Goal: Task Accomplishment & Management: Use online tool/utility

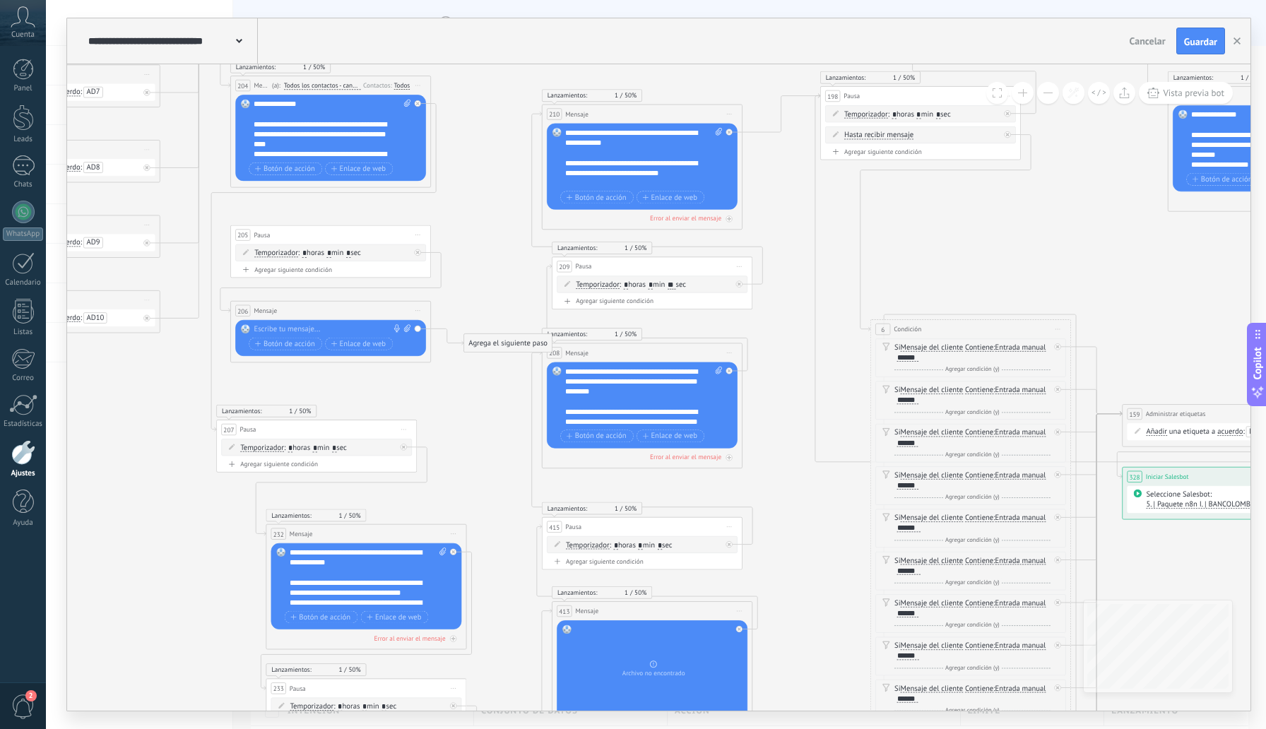
click at [409, 329] on icon at bounding box center [407, 328] width 6 height 8
click input "Subir" at bounding box center [0, 0] width 0 height 0
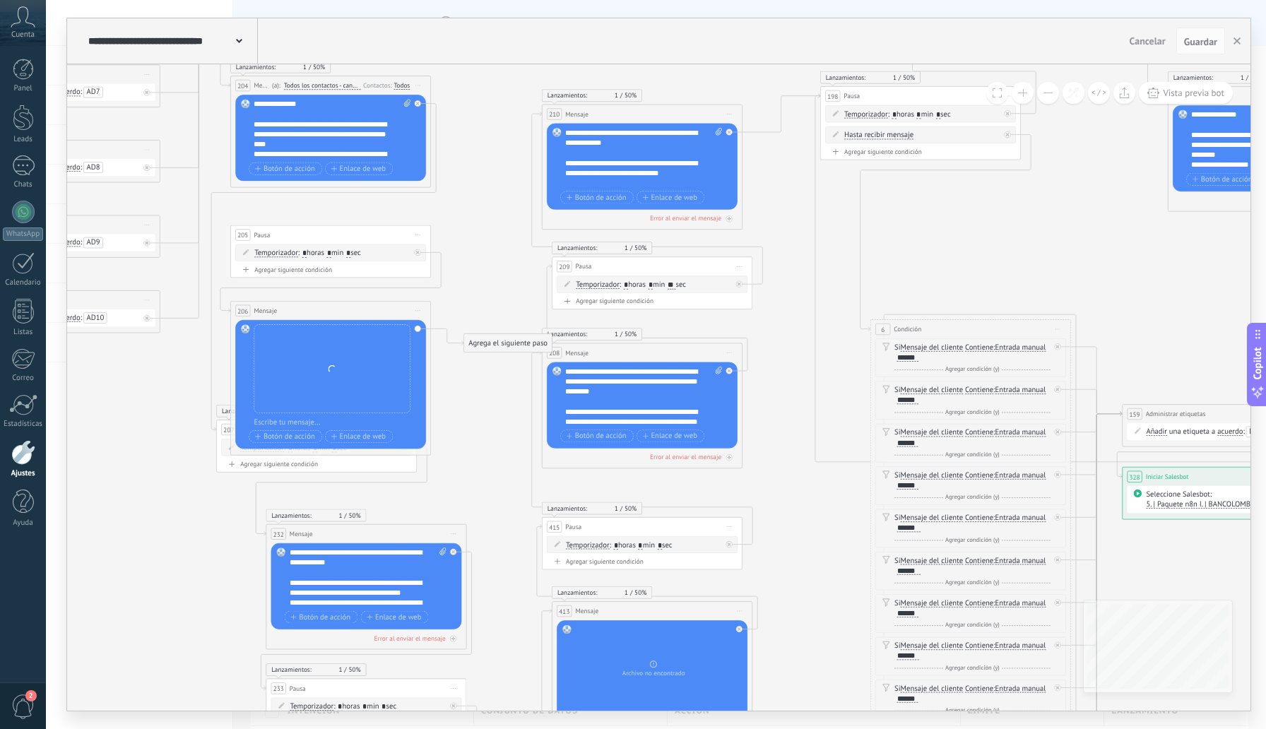
click at [325, 362] on div "Reemplazar Quitar Convertir a mensaje de voz Arrastre la imagen aquí para adjun…" at bounding box center [332, 368] width 157 height 89
click at [318, 340] on div "Reemplazar Quitar Convertir a mensaje de voz Arrastre la imagen aquí para adjun…" at bounding box center [332, 368] width 157 height 89
click at [333, 367] on span at bounding box center [332, 369] width 8 height 8
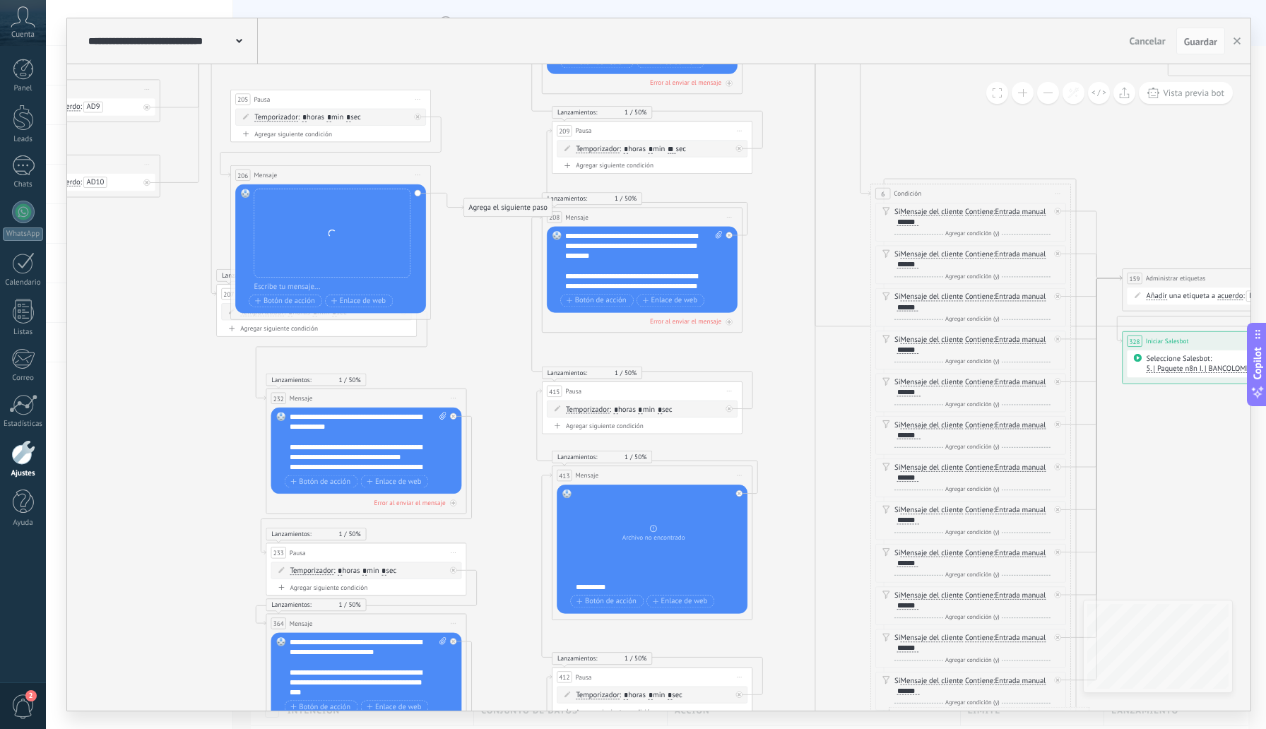
click at [338, 242] on div "Reemplazar Quitar Convertir a mensaje de voz Arrastre la imagen aquí para adjun…" at bounding box center [332, 233] width 157 height 89
click at [319, 227] on div "Reemplazar Quitar Convertir a mensaje de voz Arrastre la imagen aquí para adjun…" at bounding box center [332, 233] width 157 height 89
click at [328, 222] on div "Reemplazar Quitar Convertir a mensaje de voz Arrastre la imagen aquí para adjun…" at bounding box center [332, 233] width 157 height 89
click at [304, 285] on div at bounding box center [337, 287] width 167 height 10
click at [357, 236] on div "Reemplazar Quitar Convertir a mensaje de voz Arrastre la imagen aquí para adjun…" at bounding box center [332, 233] width 157 height 89
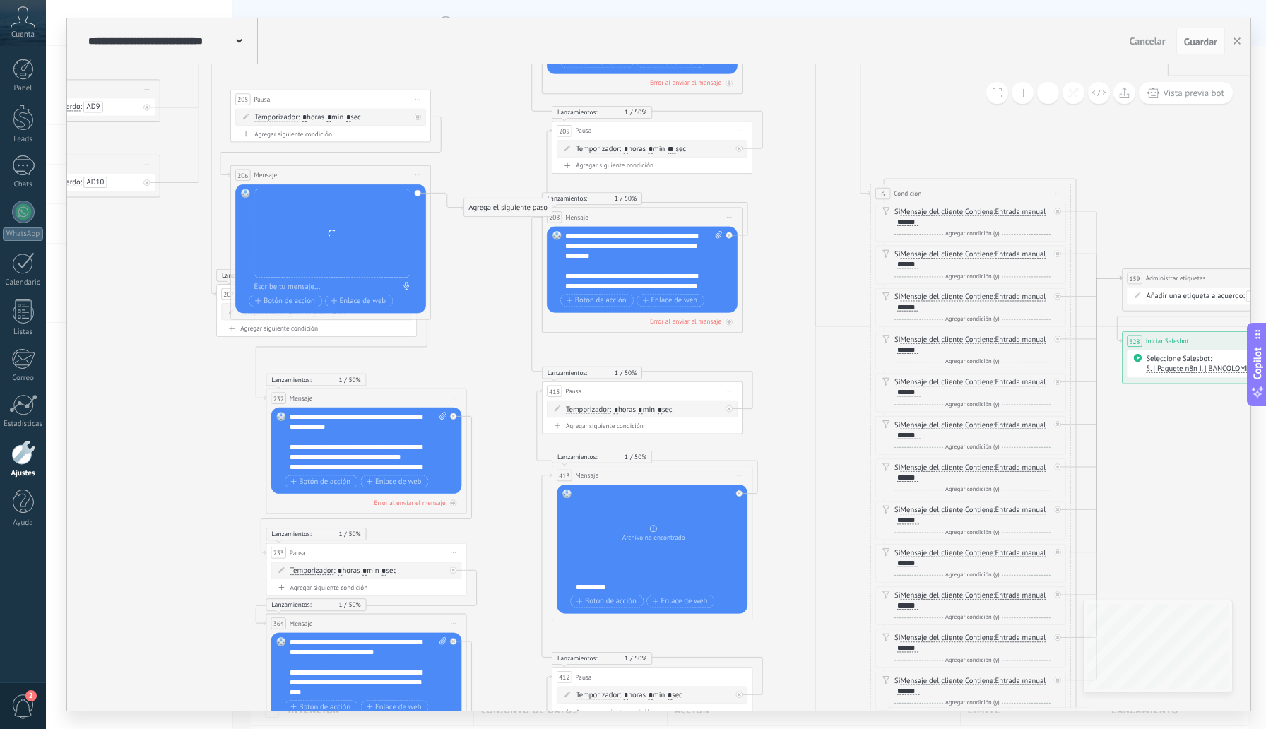
click at [247, 194] on rect at bounding box center [245, 193] width 9 height 9
click at [419, 194] on div "Reemplazar Quitar Convertir a mensaje de voz Arrastre la imagen aquí para adjun…" at bounding box center [330, 248] width 191 height 129
click at [420, 173] on span "Iniciar vista previa aquí Cambiar nombre Duplicar Borrar" at bounding box center [418, 174] width 16 height 15
click at [338, 227] on div "Reemplazar Quitar Convertir a mensaje de voz Arrastre la imagen aquí para adjun…" at bounding box center [332, 233] width 157 height 89
drag, startPoint x: 287, startPoint y: 172, endPoint x: 287, endPoint y: 162, distance: 10.6
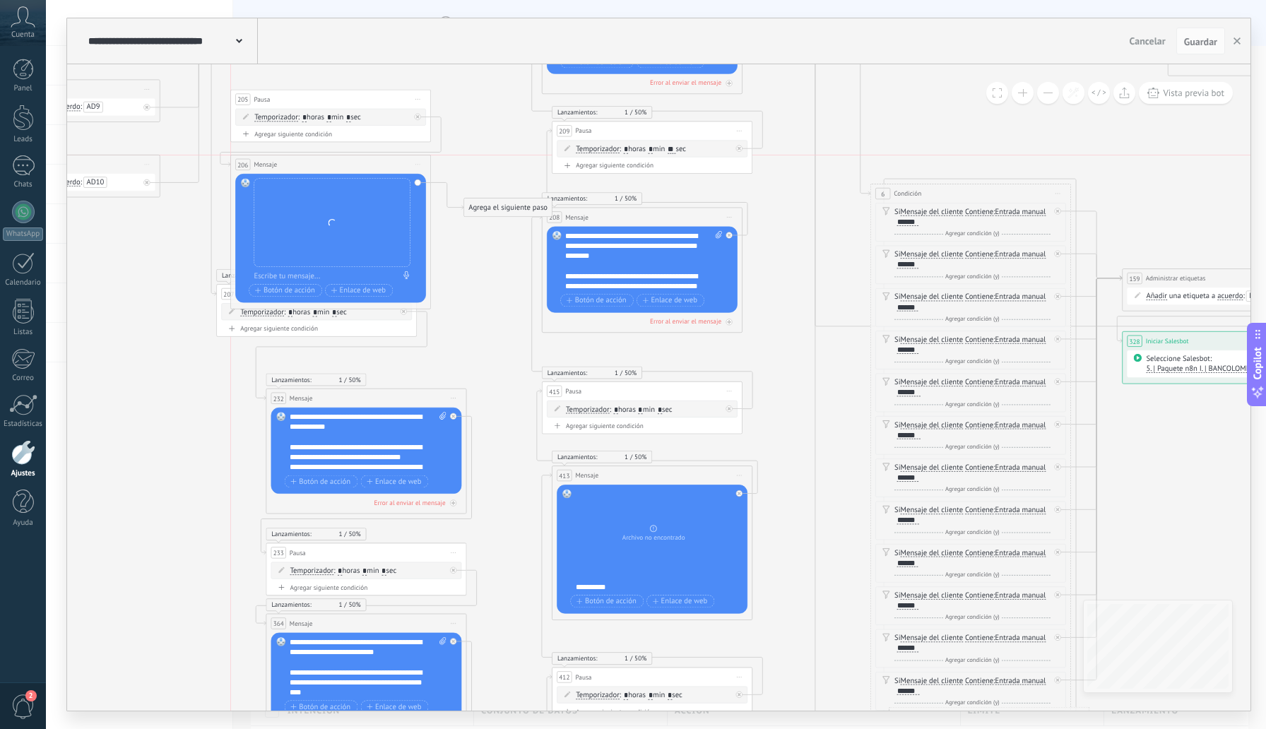
click at [287, 162] on div "206 Mensaje ******* (a): Todos los contactos - canales seleccionados Todos los …" at bounding box center [331, 164] width 200 height 18
click at [304, 209] on div "Reemplazar Quitar Convertir a mensaje de voz Arrastre la imagen aquí para adjun…" at bounding box center [332, 222] width 157 height 89
click at [442, 417] on icon at bounding box center [442, 416] width 6 height 8
click input "Subir" at bounding box center [0, 0] width 0 height 0
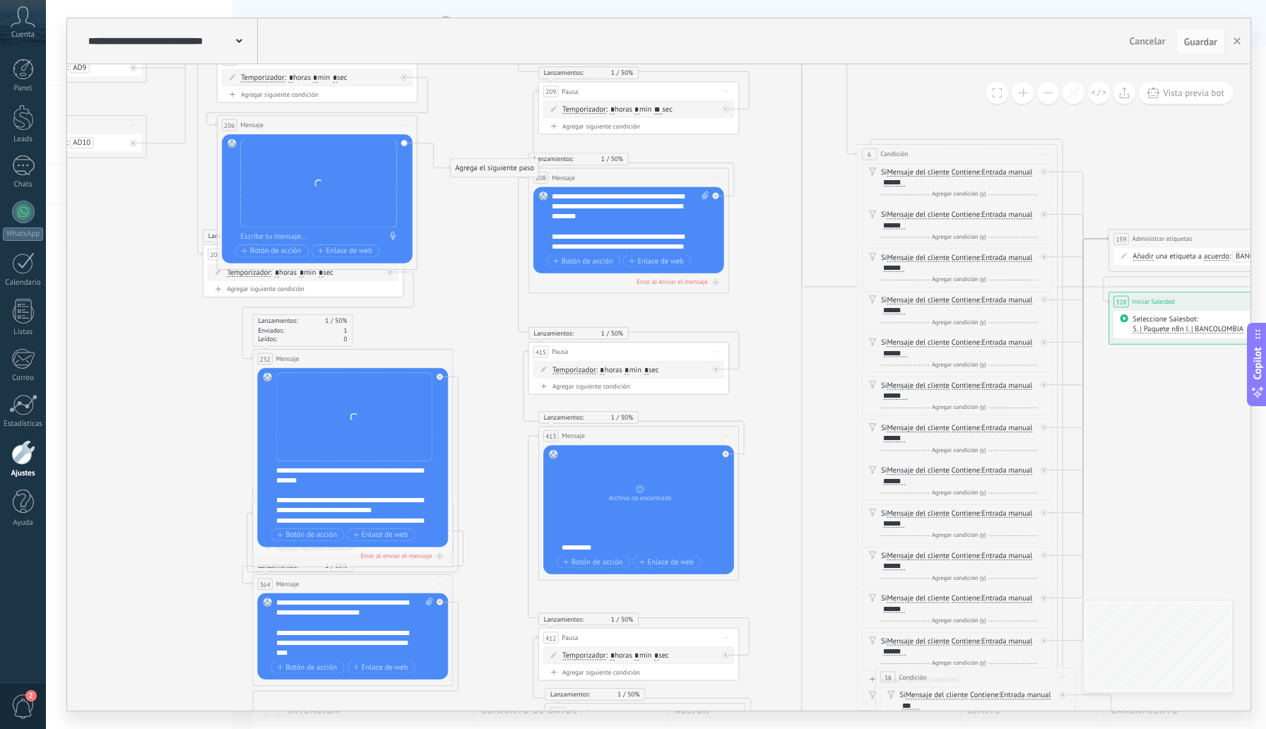
drag, startPoint x: 513, startPoint y: 357, endPoint x: 499, endPoint y: 317, distance: 42.7
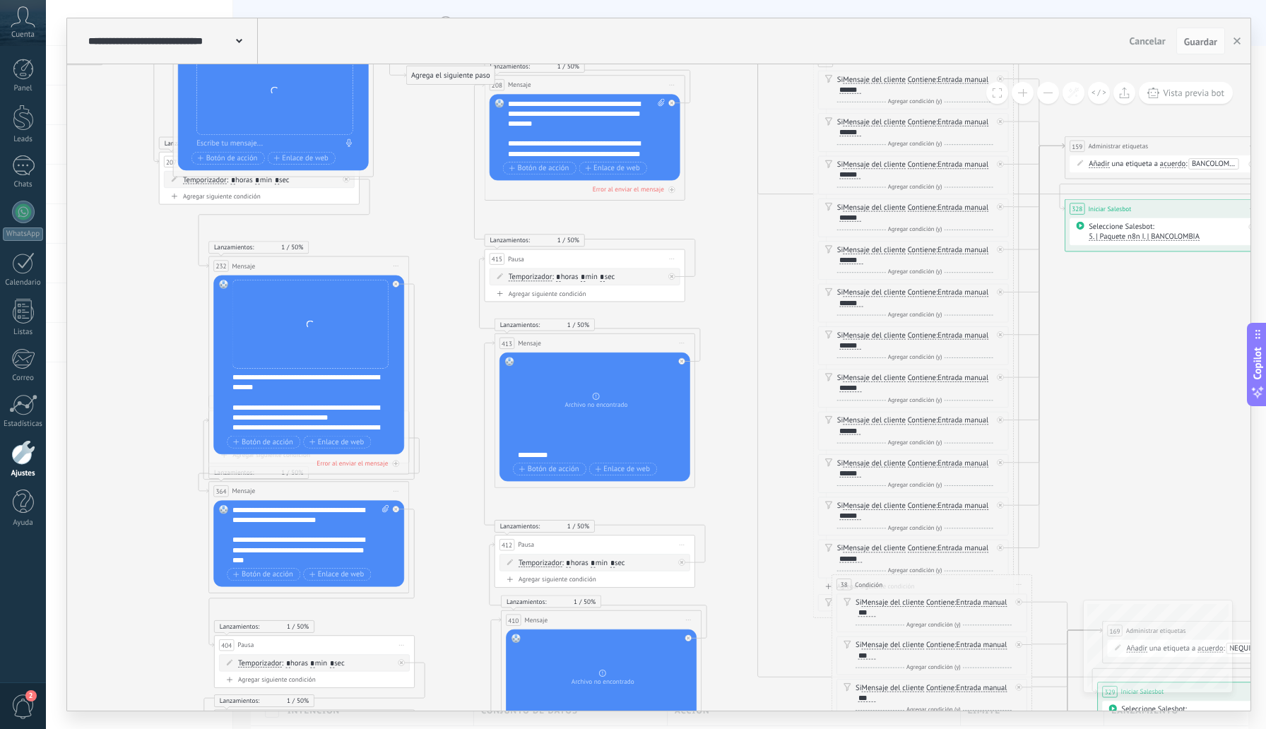
drag, startPoint x: 484, startPoint y: 394, endPoint x: 439, endPoint y: 307, distance: 98.6
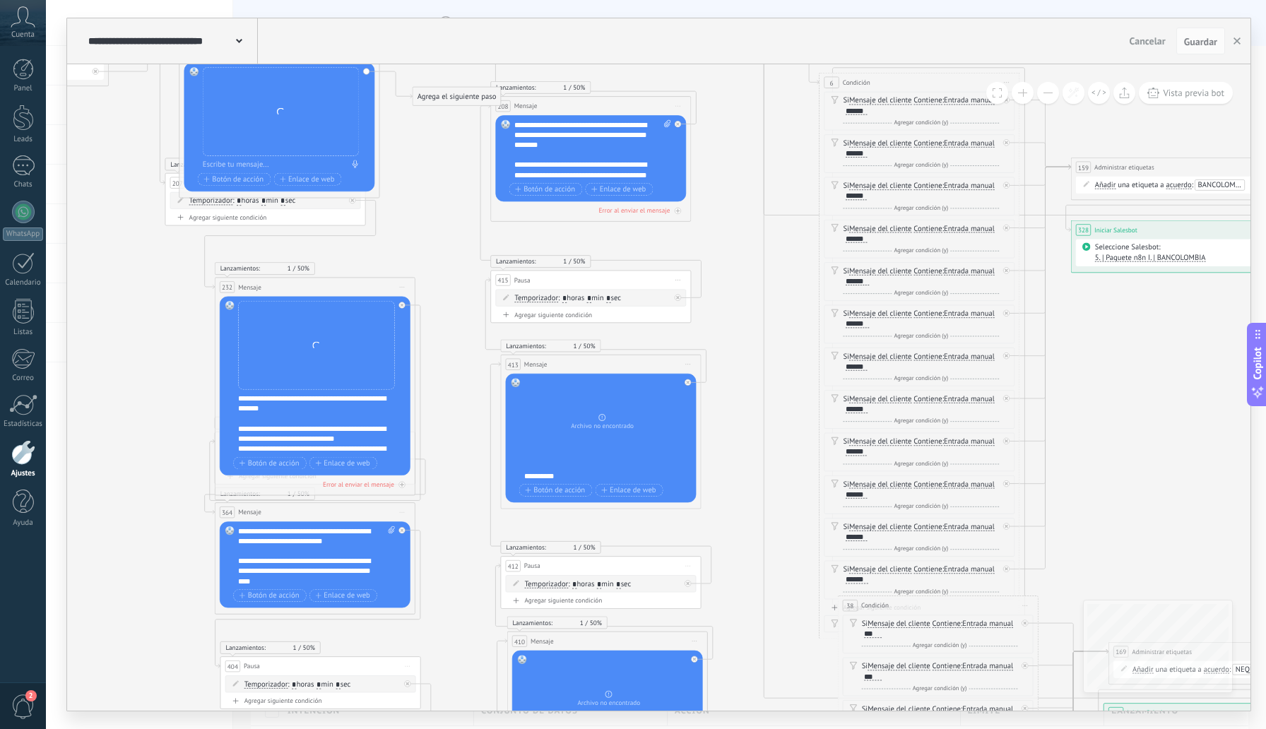
drag, startPoint x: 439, startPoint y: 307, endPoint x: 445, endPoint y: 331, distance: 25.5
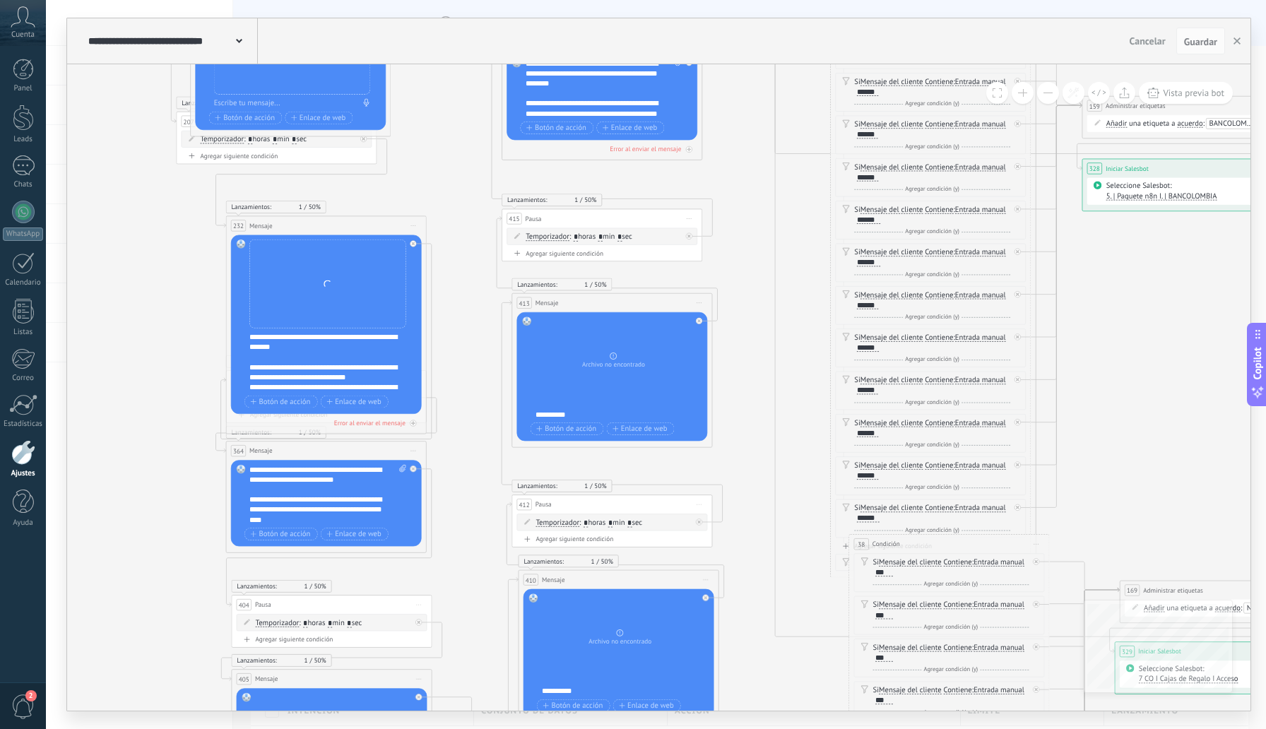
drag, startPoint x: 439, startPoint y: 295, endPoint x: 446, endPoint y: 227, distance: 68.3
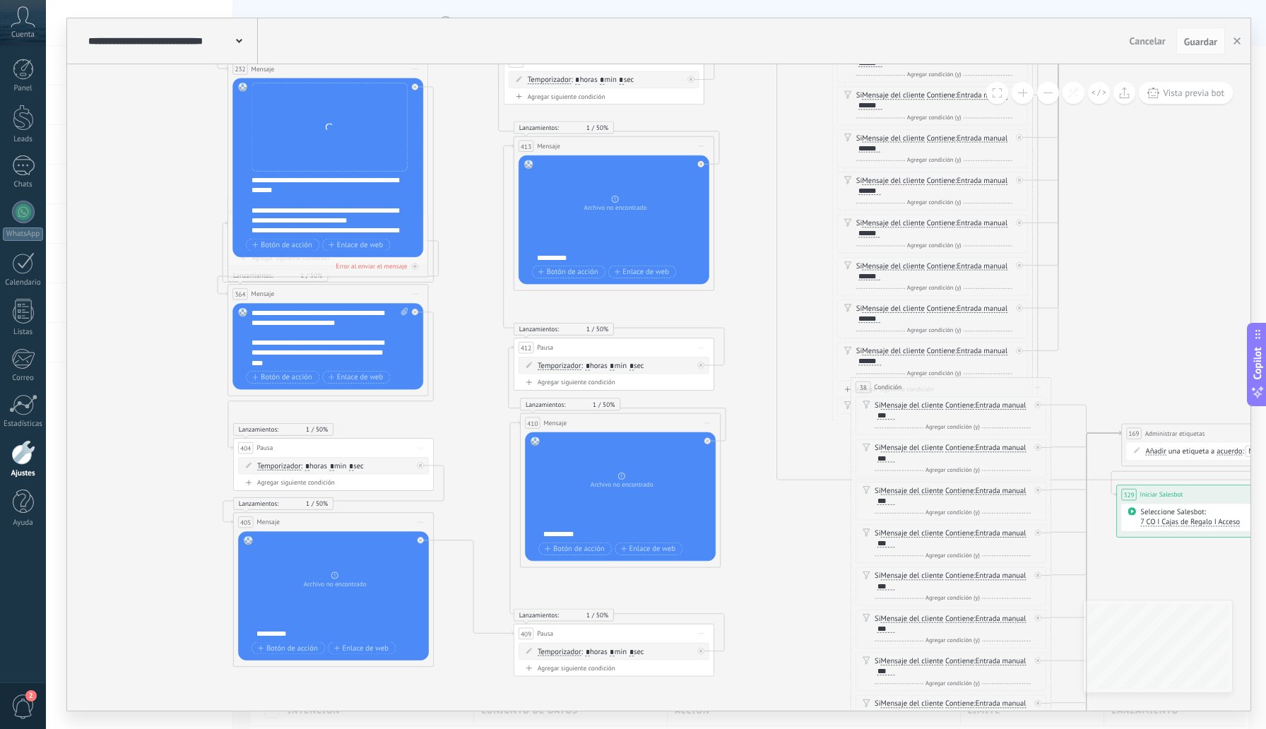
drag, startPoint x: 459, startPoint y: 367, endPoint x: 461, endPoint y: 223, distance: 144.8
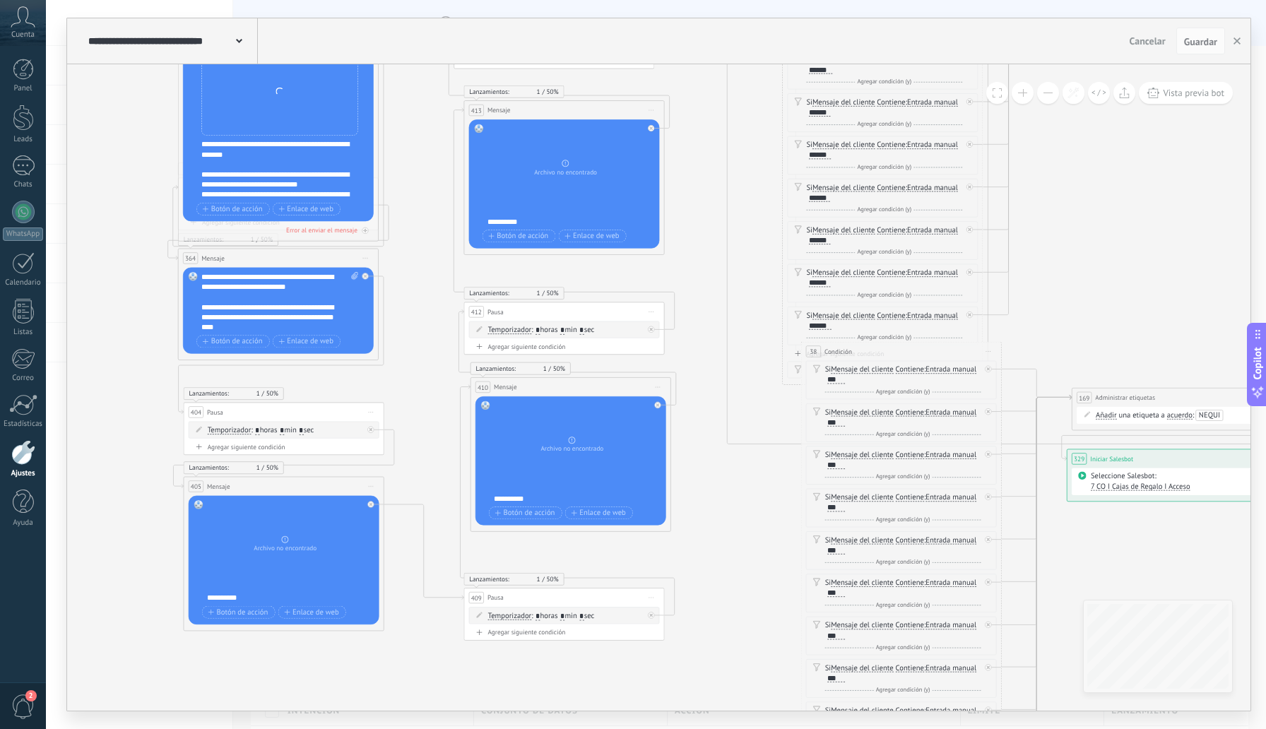
drag, startPoint x: 469, startPoint y: 379, endPoint x: 414, endPoint y: 349, distance: 62.9
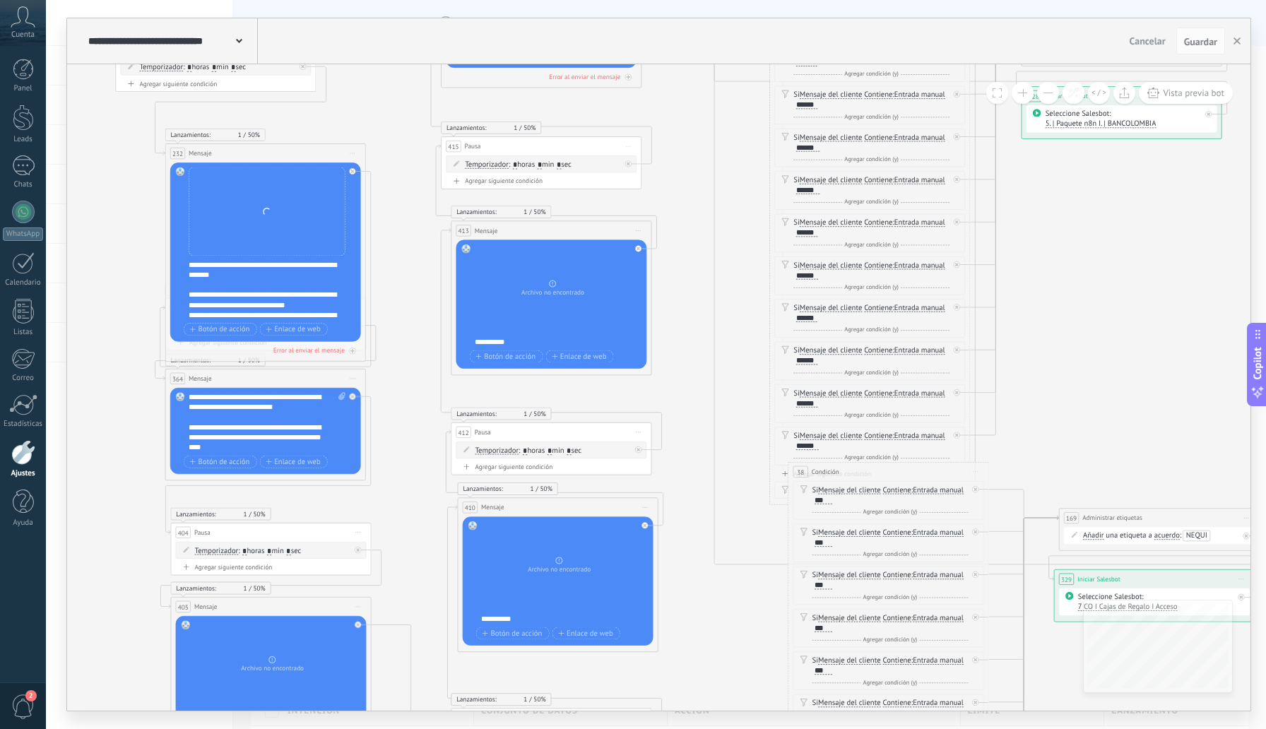
drag, startPoint x: 694, startPoint y: 211, endPoint x: 677, endPoint y: 381, distance: 171.1
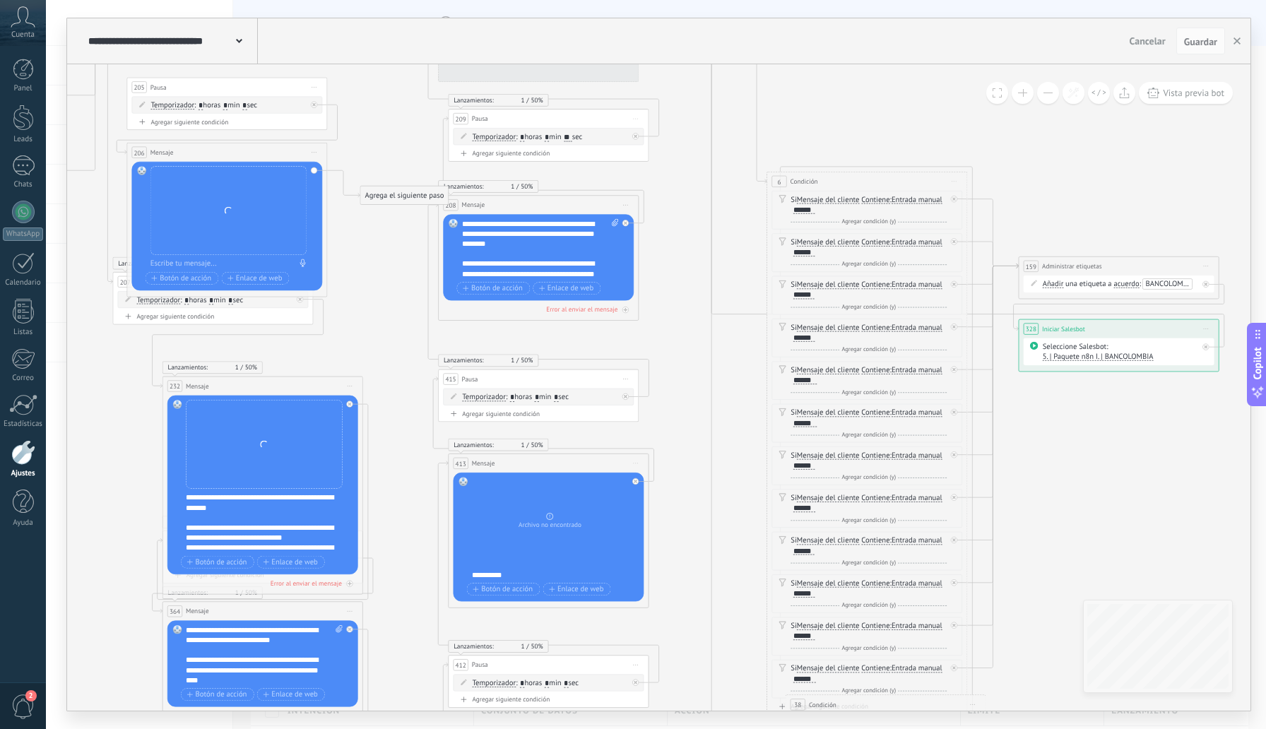
drag, startPoint x: 671, startPoint y: 134, endPoint x: 677, endPoint y: 348, distance: 214.8
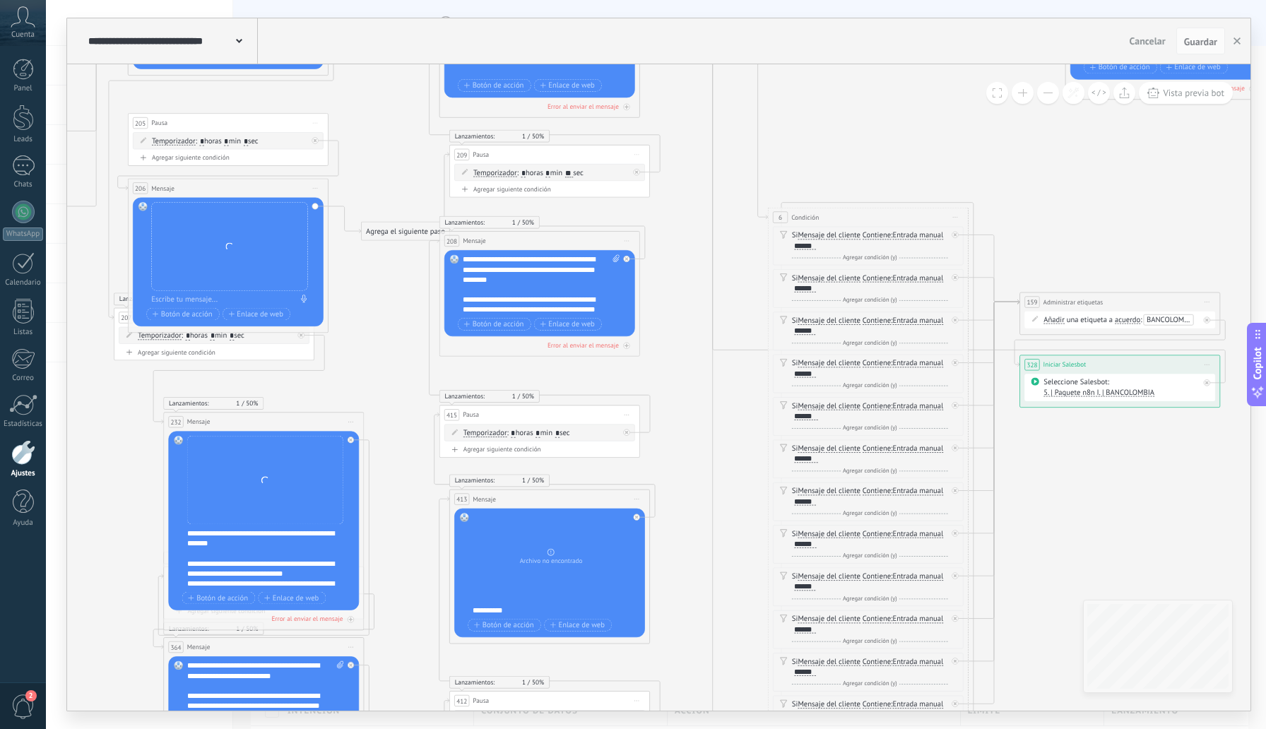
click at [575, 288] on div "**********" at bounding box center [541, 284] width 157 height 60
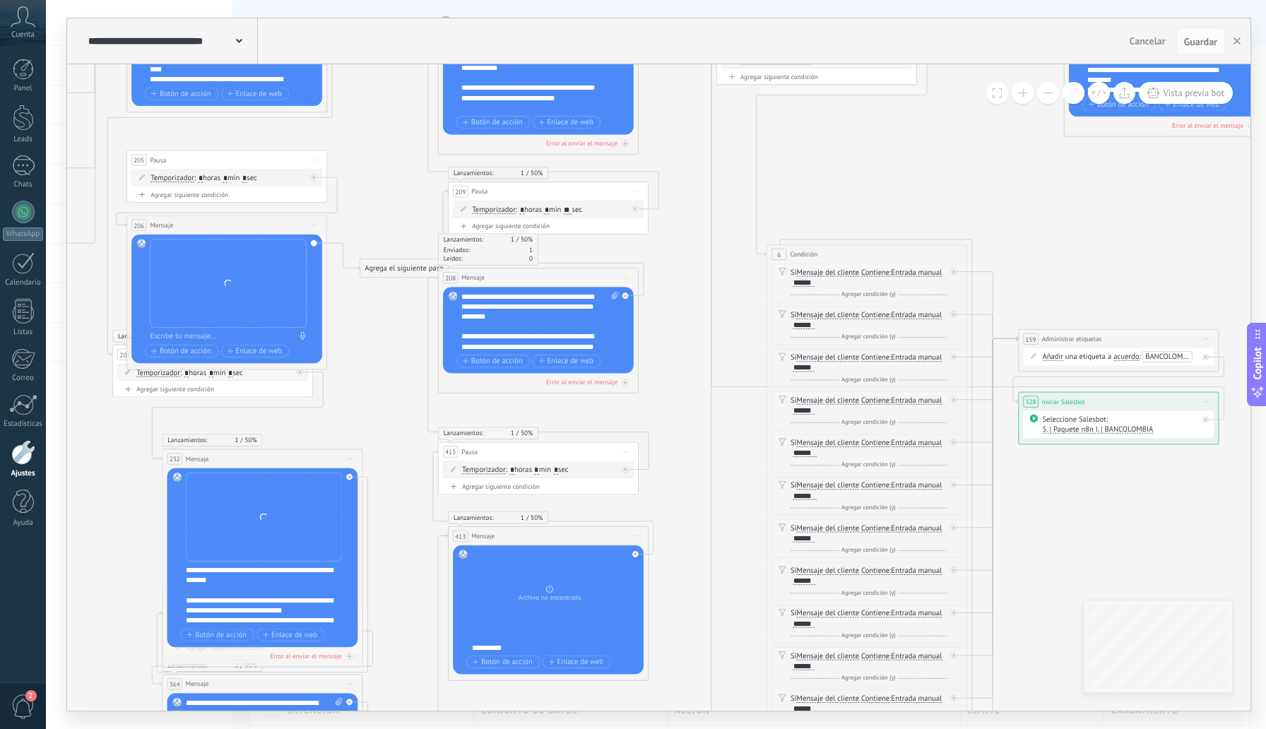
drag, startPoint x: 688, startPoint y: 244, endPoint x: 679, endPoint y: 286, distance: 43.4
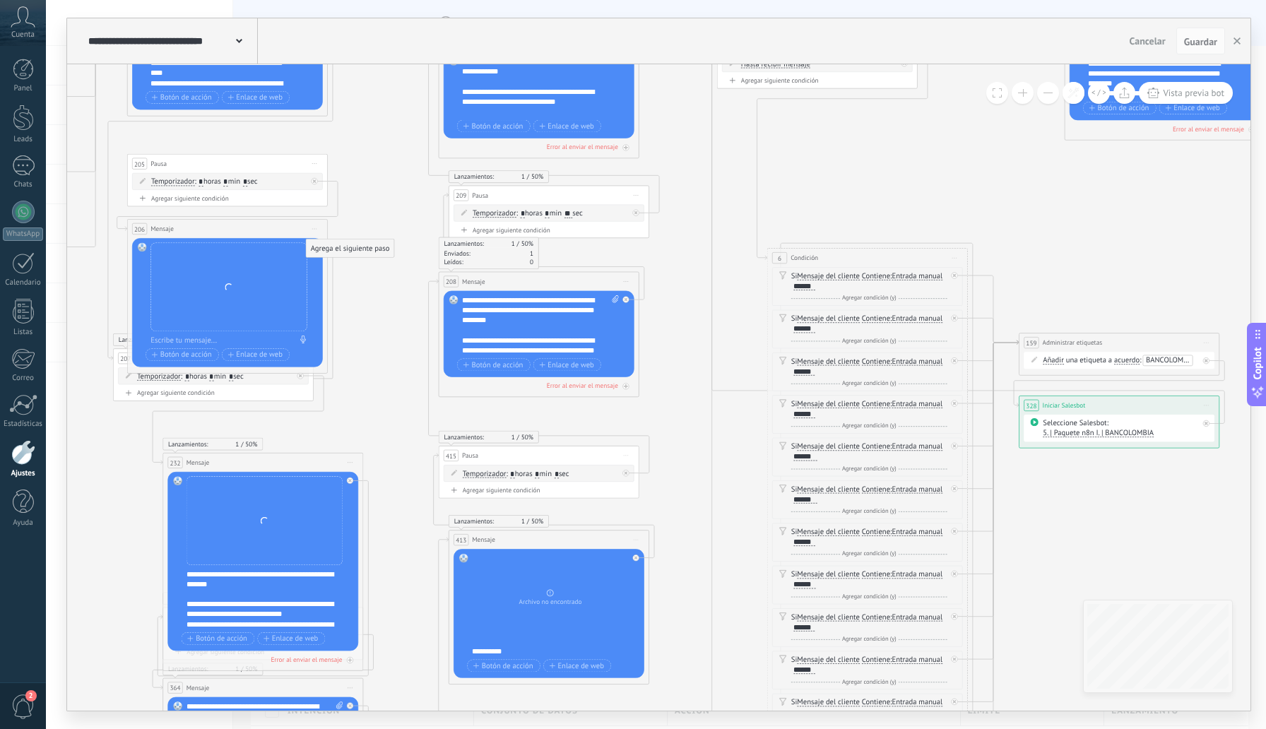
drag, startPoint x: 380, startPoint y: 270, endPoint x: 326, endPoint y: 247, distance: 58.5
click at [326, 247] on div "Agrega el siguiente paso" at bounding box center [350, 248] width 88 height 16
drag, startPoint x: 348, startPoint y: 413, endPoint x: 376, endPoint y: 234, distance: 180.9
click at [376, 234] on div "Agrega el siguiente paso" at bounding box center [378, 234] width 88 height 16
click at [314, 247] on div "Reemplazar Quitar Convertir a mensaje de voz Arrastre la imagen aquí para adjun…" at bounding box center [227, 302] width 191 height 129
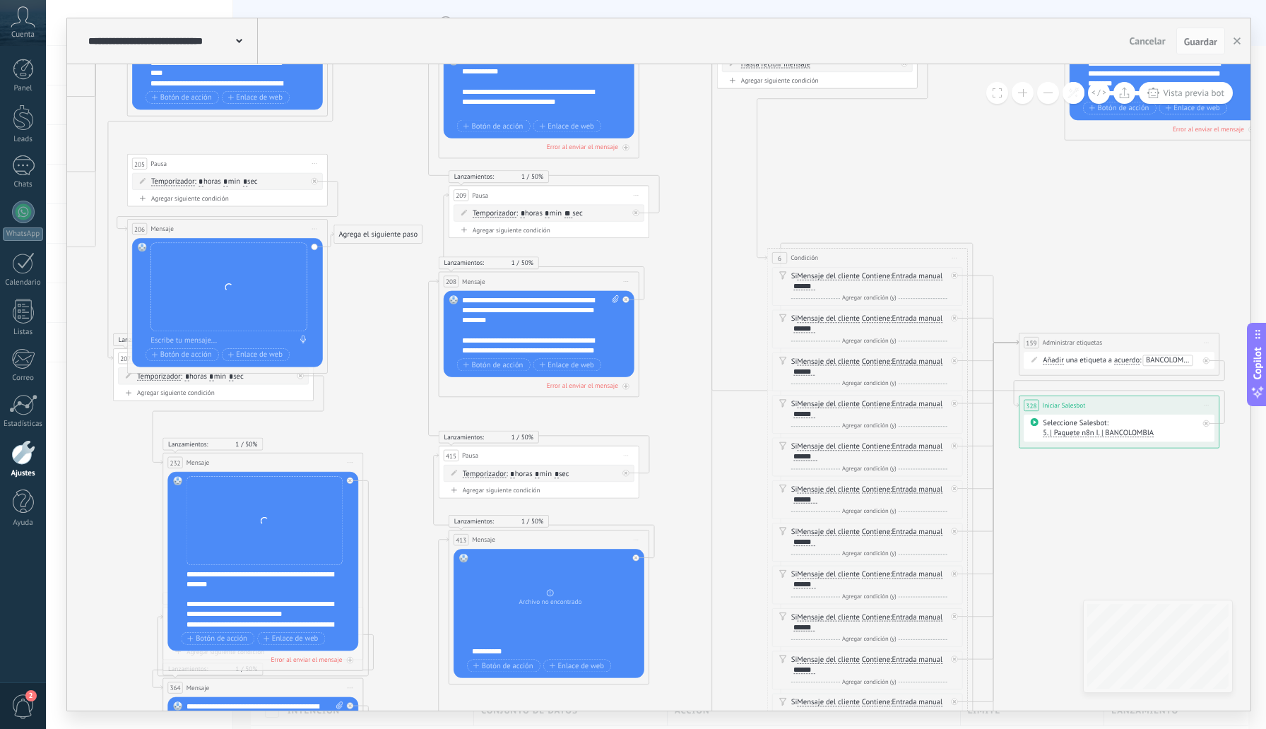
click at [348, 239] on div "Agrega el siguiente paso" at bounding box center [378, 234] width 88 height 16
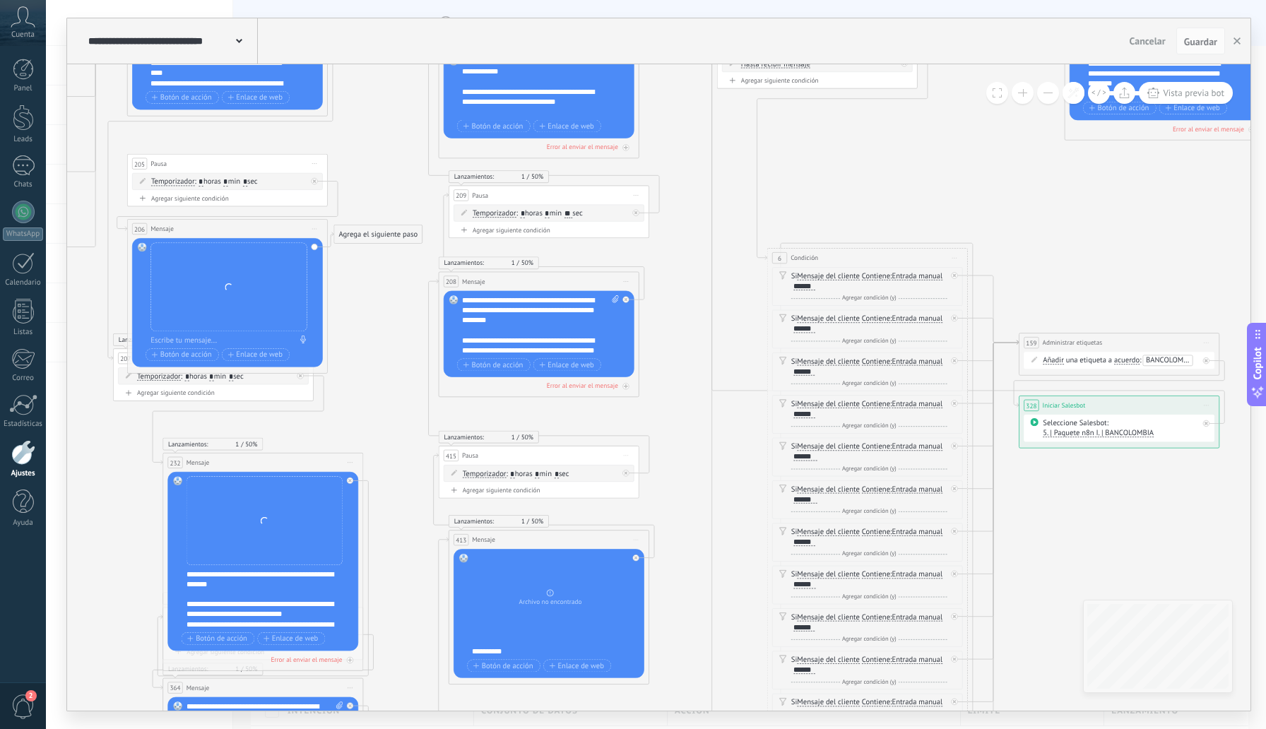
click at [313, 247] on div "Reemplazar Quitar Convertir a mensaje de voz Arrastre la imagen aquí para adjun…" at bounding box center [227, 302] width 191 height 129
click at [317, 251] on div "Reemplazar Quitar Convertir a mensaje de voz Arrastre la imagen aquí para adjun…" at bounding box center [227, 302] width 191 height 129
drag, startPoint x: 400, startPoint y: 126, endPoint x: 389, endPoint y: 273, distance: 146.7
click at [524, 262] on span "50%" at bounding box center [527, 263] width 12 height 8
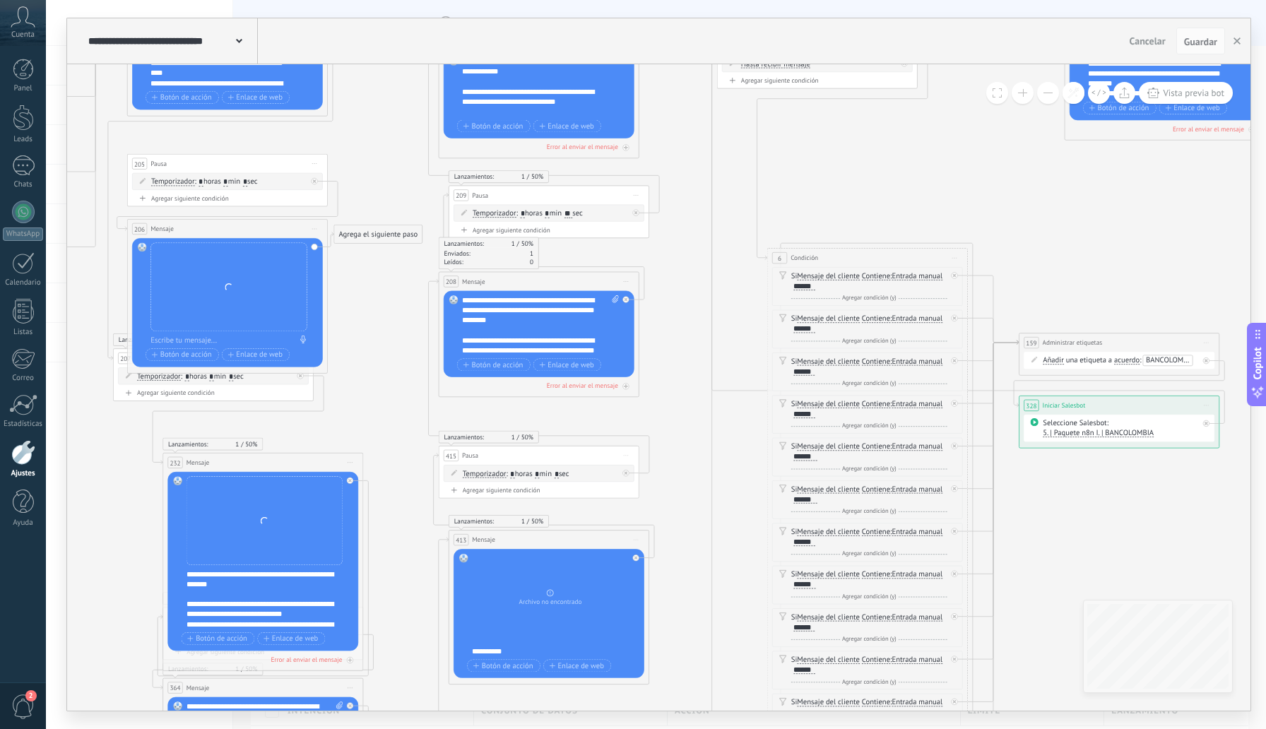
click at [577, 281] on div "208 Mensaje ******* (a): Todos los contactos - canales seleccionados Todos los …" at bounding box center [539, 281] width 200 height 18
drag, startPoint x: 463, startPoint y: 303, endPoint x: 567, endPoint y: 360, distance: 118.8
click at [567, 360] on div "**********" at bounding box center [540, 334] width 157 height 78
copy div "**********"
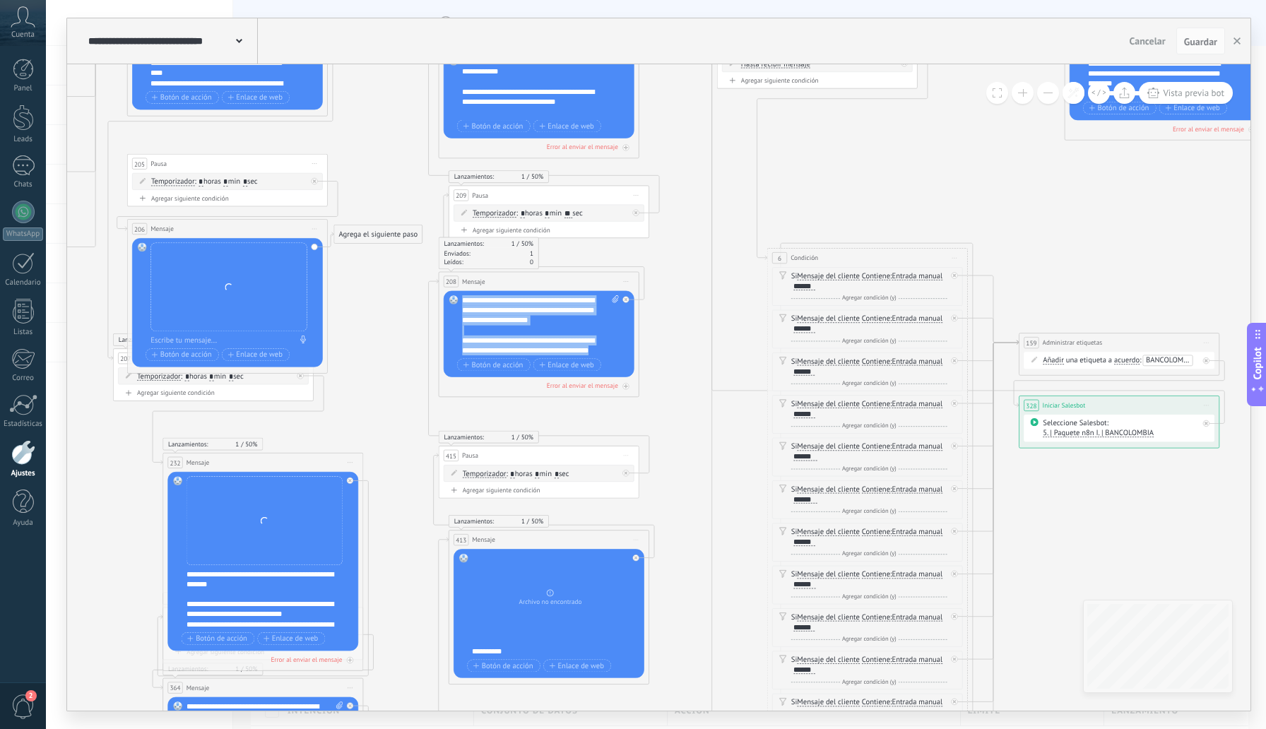
paste div
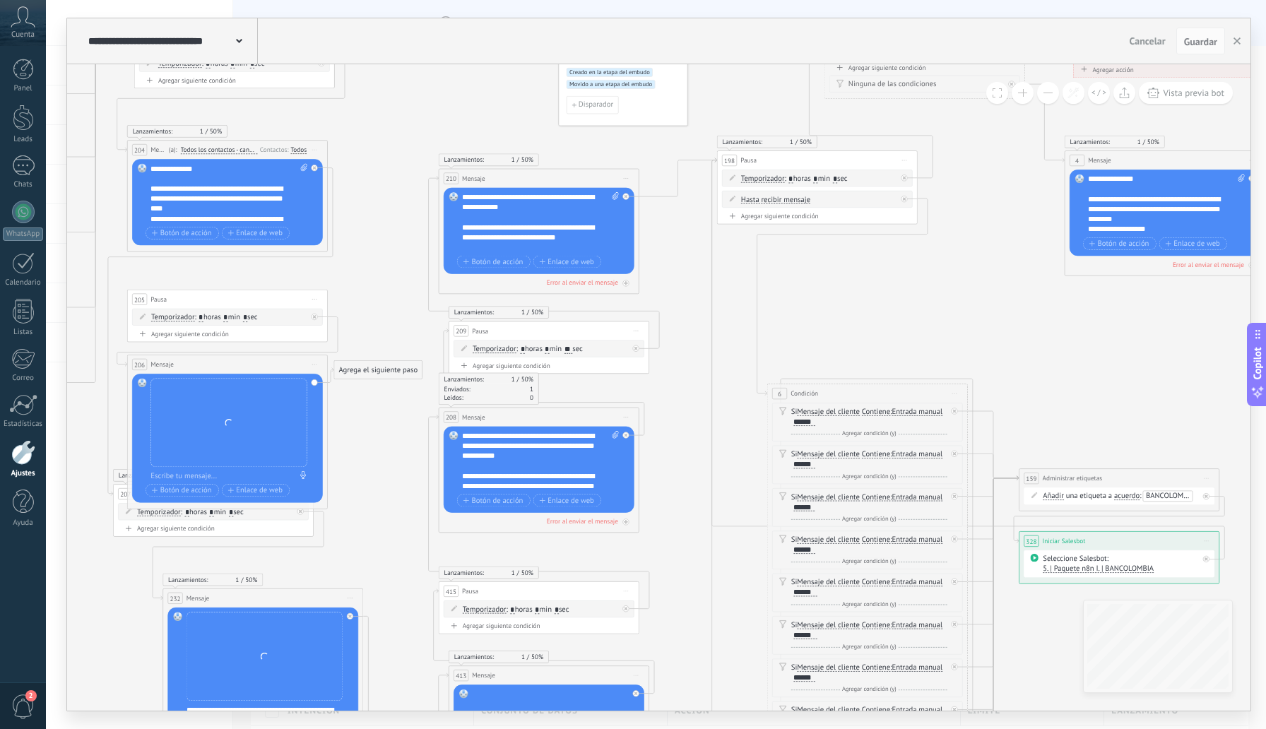
click at [22, 703] on span "2" at bounding box center [23, 706] width 24 height 25
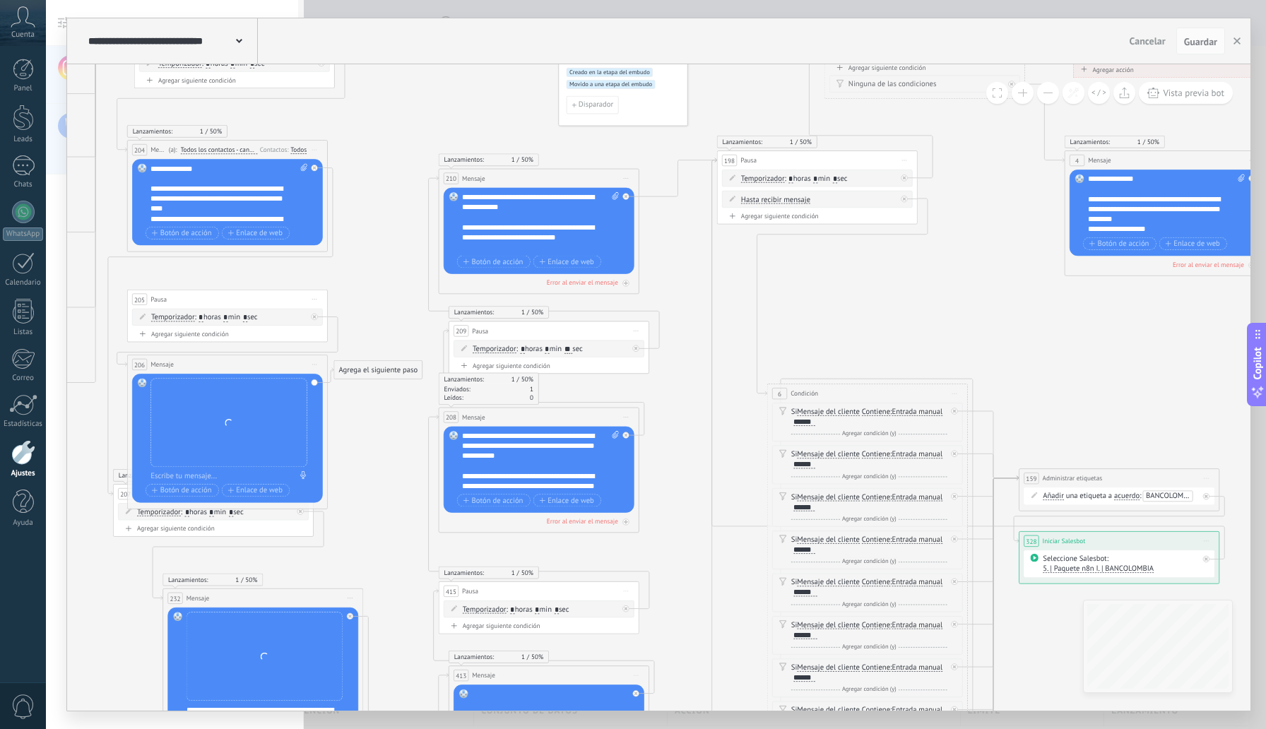
click at [30, 709] on span "0" at bounding box center [23, 706] width 24 height 25
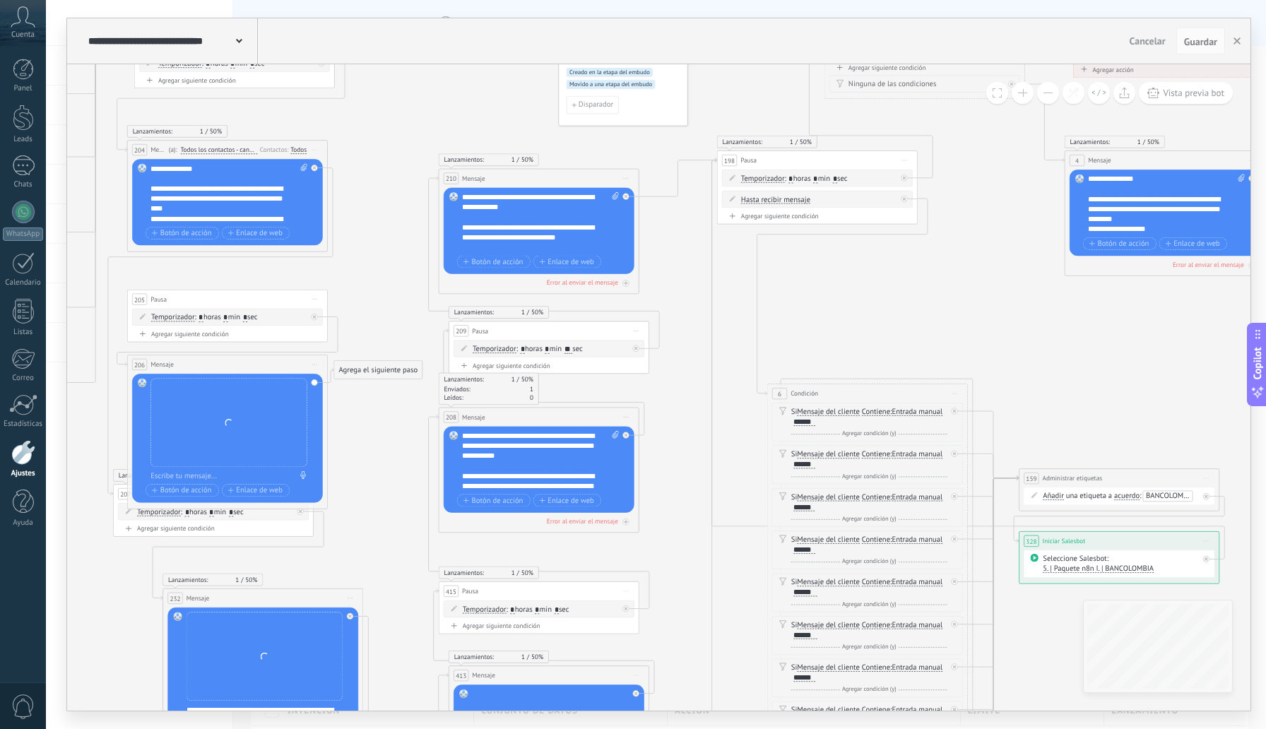
click at [24, 713] on span "0" at bounding box center [23, 706] width 24 height 25
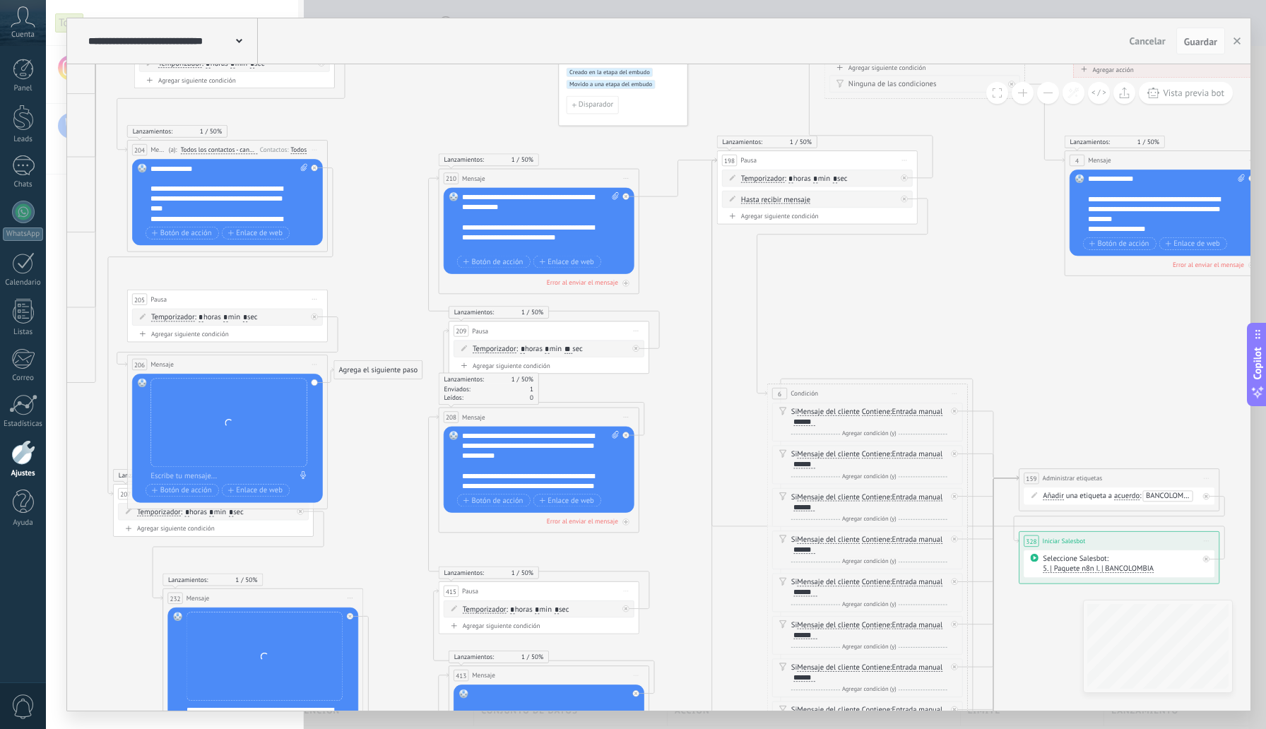
click at [24, 713] on span "0" at bounding box center [23, 706] width 24 height 25
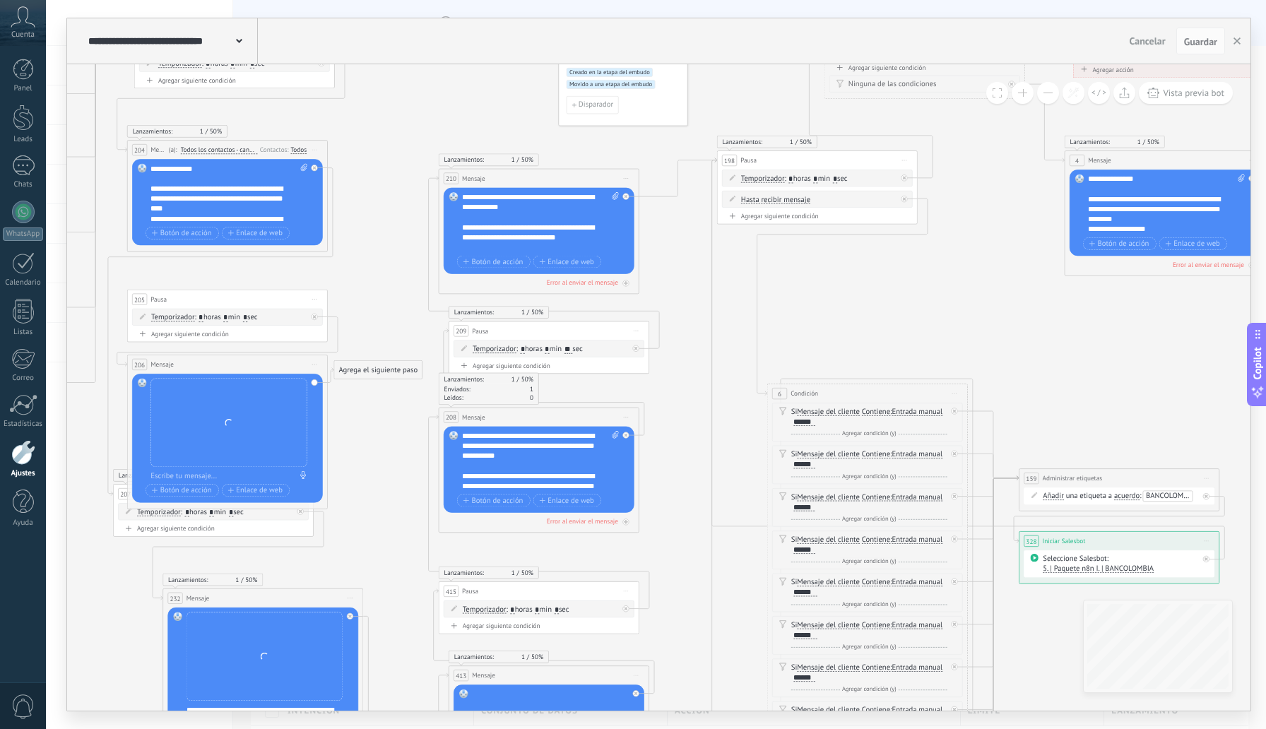
click at [24, 713] on span "0" at bounding box center [23, 706] width 24 height 25
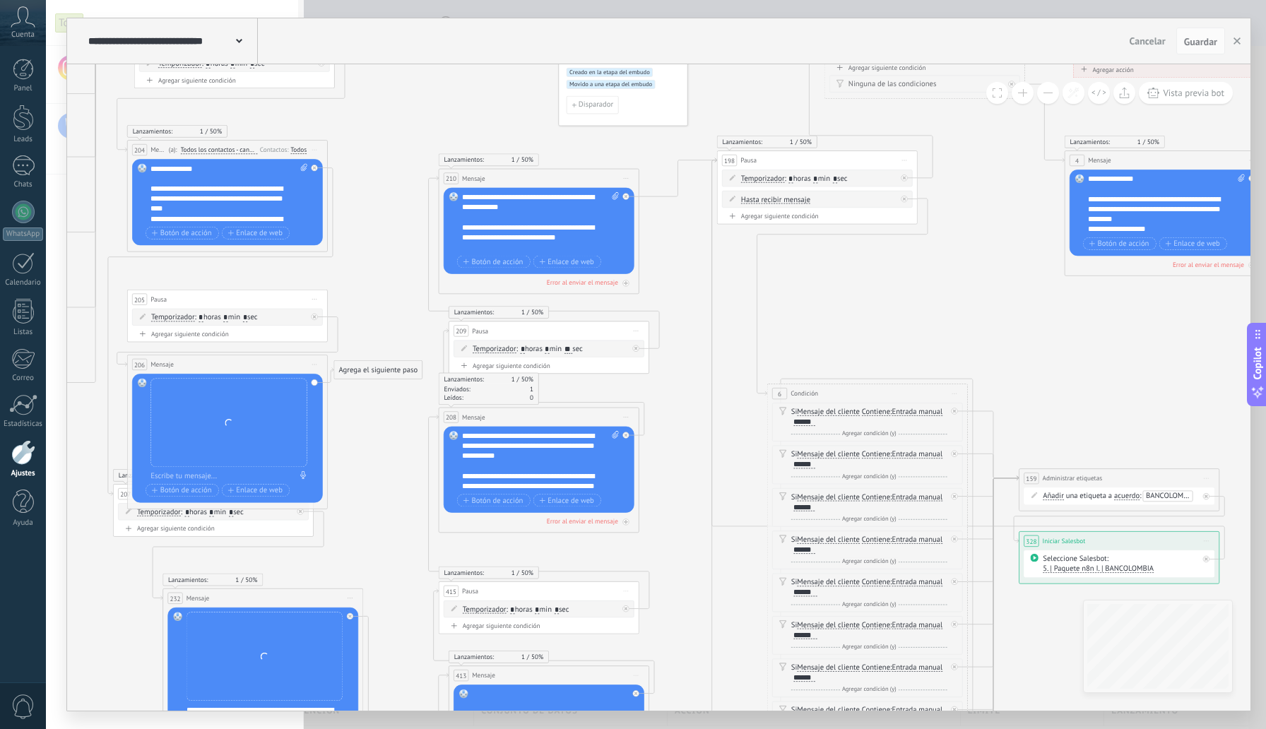
click at [24, 713] on span "0" at bounding box center [23, 706] width 24 height 25
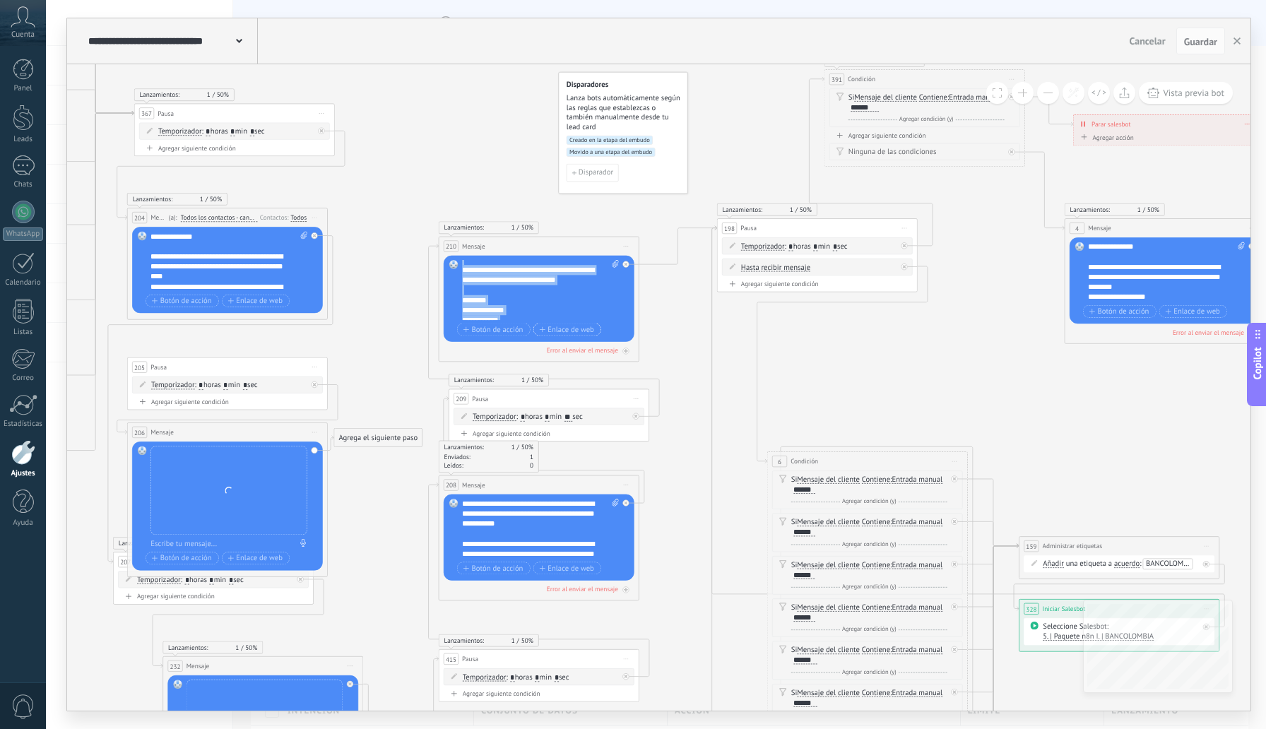
scroll to position [170, 0]
drag, startPoint x: 463, startPoint y: 266, endPoint x: 603, endPoint y: 319, distance: 150.5
click at [603, 319] on div "**********" at bounding box center [540, 290] width 157 height 60
copy div "**********"
paste div
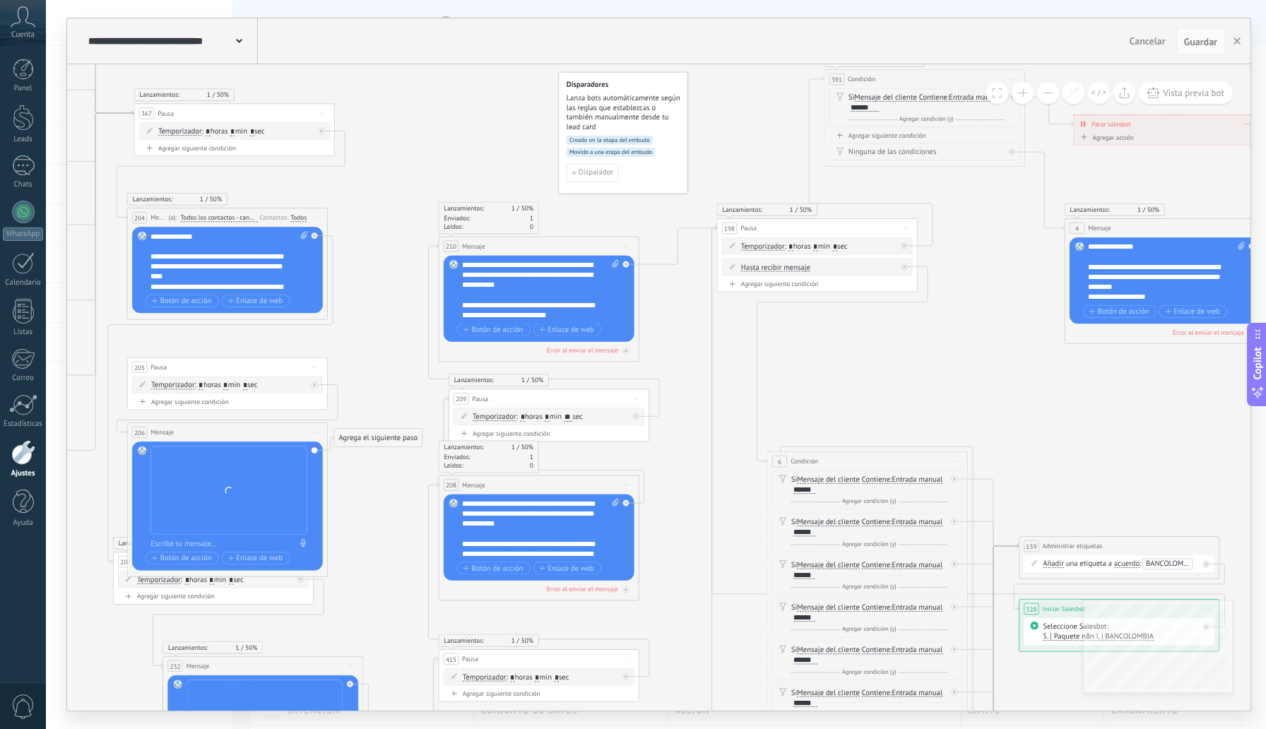
click at [595, 288] on div "**********" at bounding box center [540, 290] width 157 height 60
drag, startPoint x: 461, startPoint y: 266, endPoint x: 600, endPoint y: 322, distance: 149.5
click at [600, 322] on div "**********" at bounding box center [540, 299] width 157 height 78
click at [1198, 46] on span "Guardar" at bounding box center [1200, 42] width 33 height 10
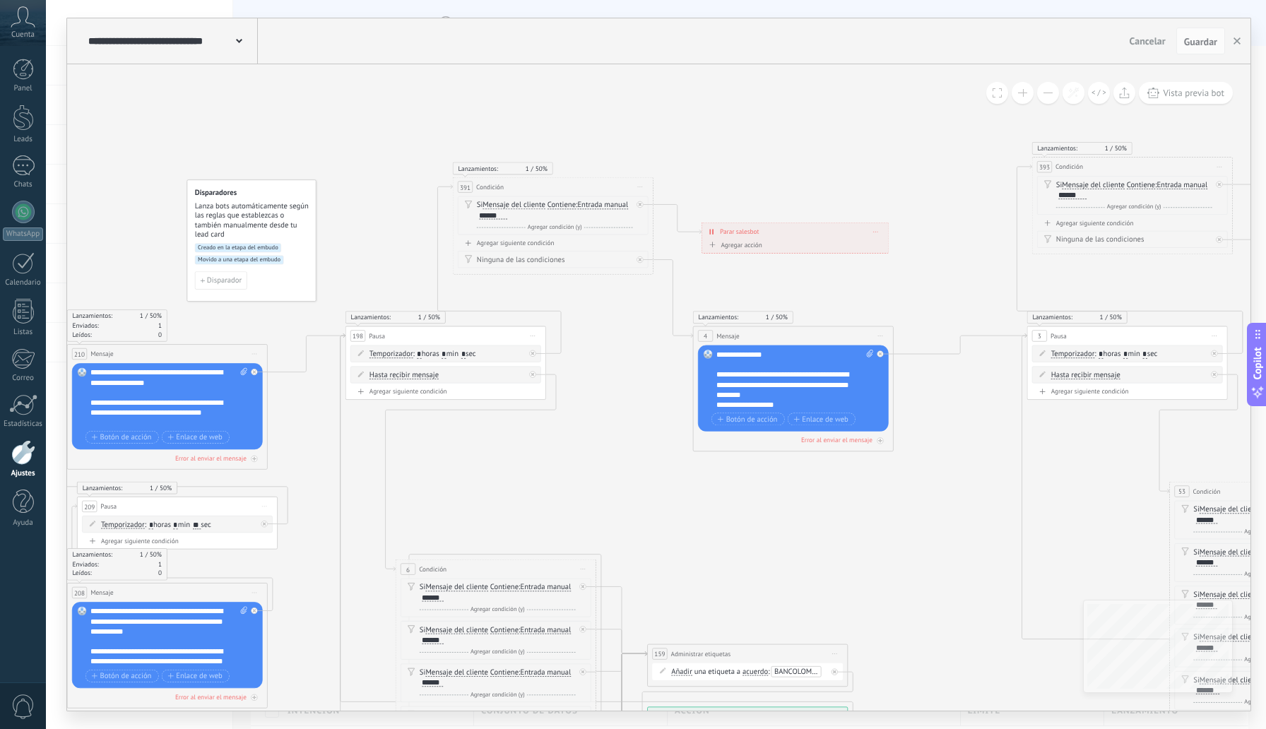
drag, startPoint x: 805, startPoint y: 232, endPoint x: 747, endPoint y: 160, distance: 93.0
drag, startPoint x: 716, startPoint y: 357, endPoint x: 807, endPoint y: 424, distance: 113.7
click at [807, 424] on div "**********" at bounding box center [794, 389] width 157 height 78
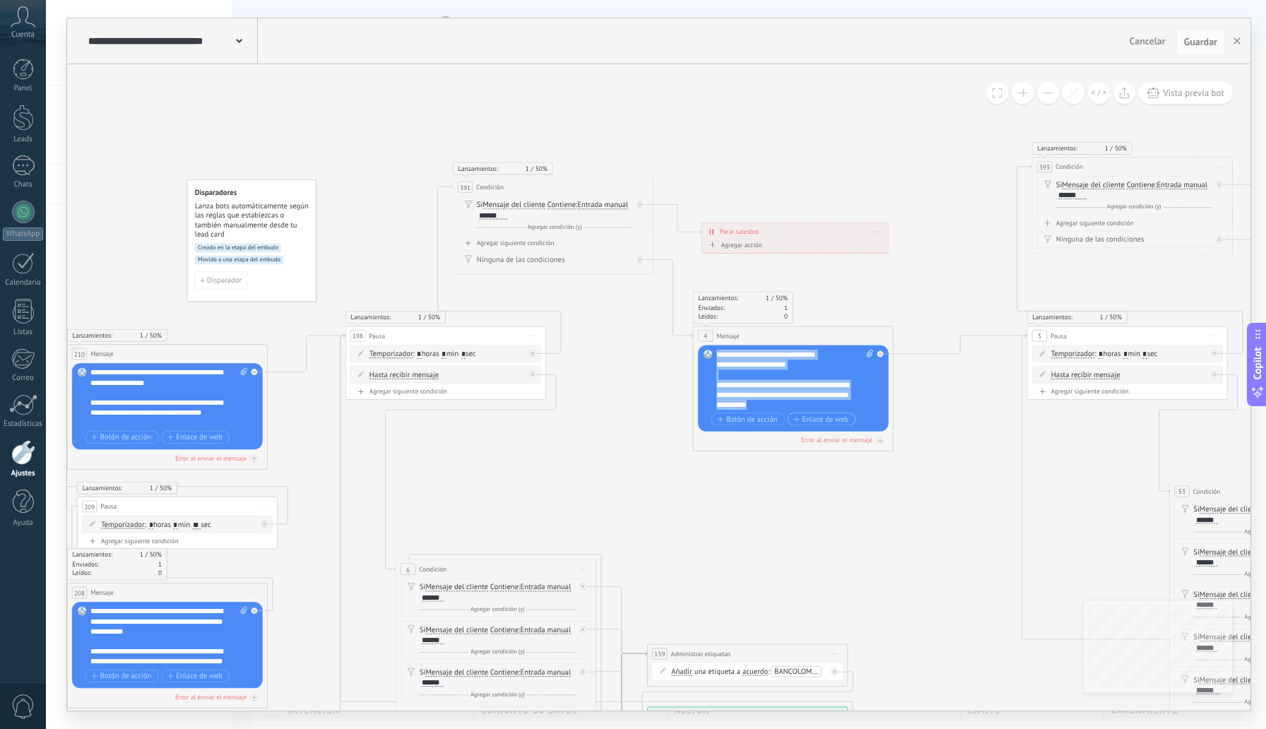
copy div "**********"
paste div
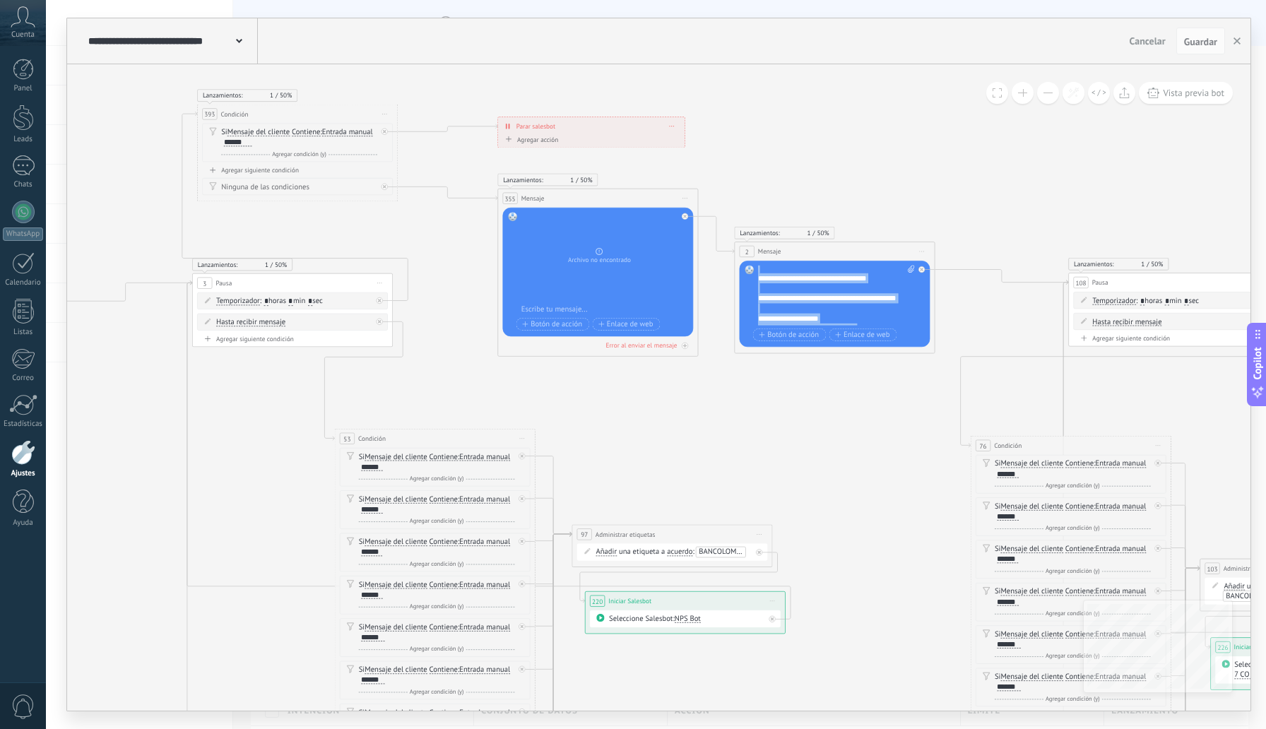
scroll to position [170, 0]
drag, startPoint x: 759, startPoint y: 270, endPoint x: 901, endPoint y: 343, distance: 158.9
click at [901, 343] on div "**********" at bounding box center [836, 304] width 157 height 78
copy div "**********"
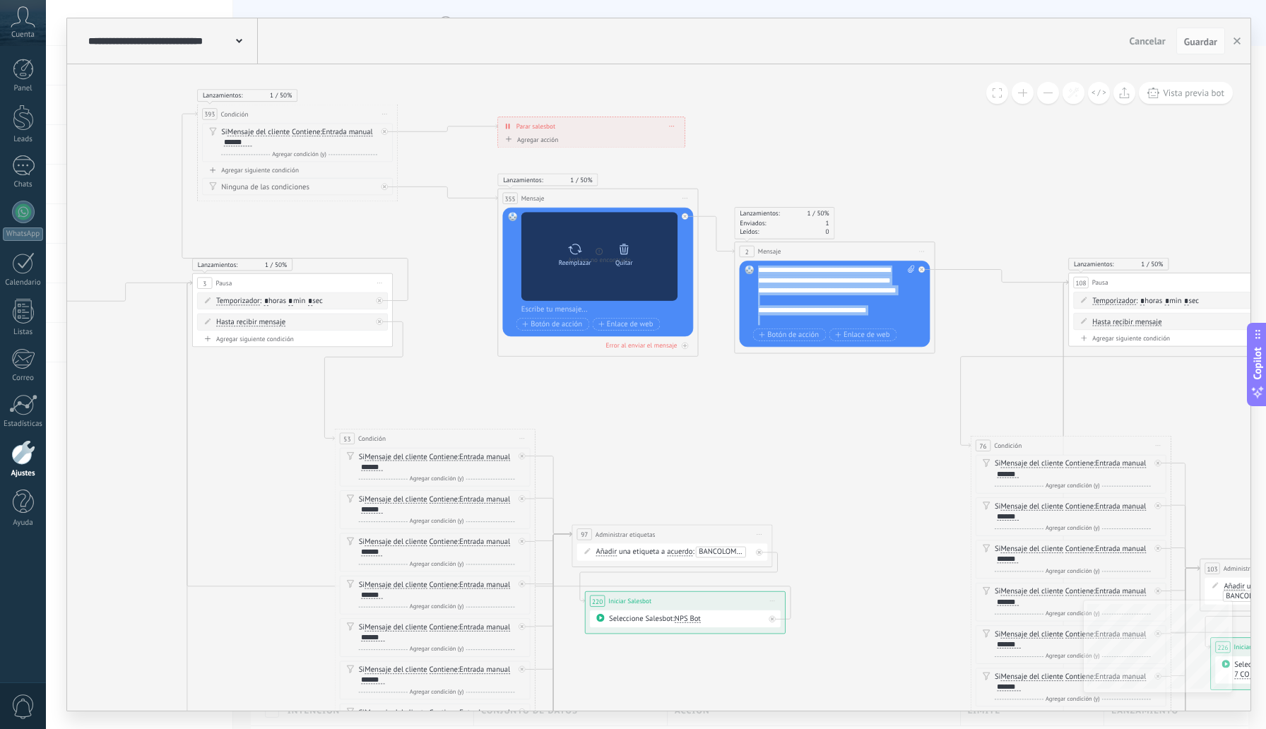
scroll to position [170, 0]
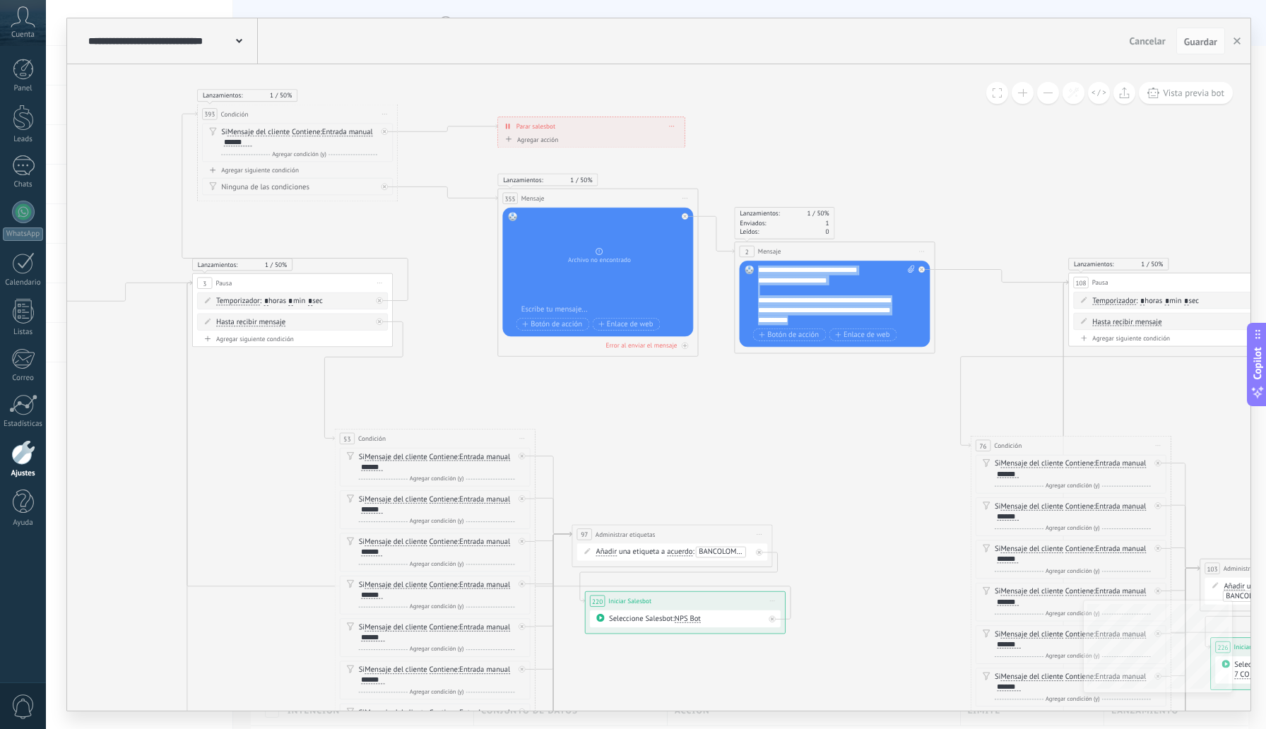
paste div
click at [911, 269] on icon at bounding box center [911, 269] width 6 height 8
click input "Subir" at bounding box center [0, 0] width 0 height 0
click at [911, 268] on icon at bounding box center [911, 269] width 6 height 8
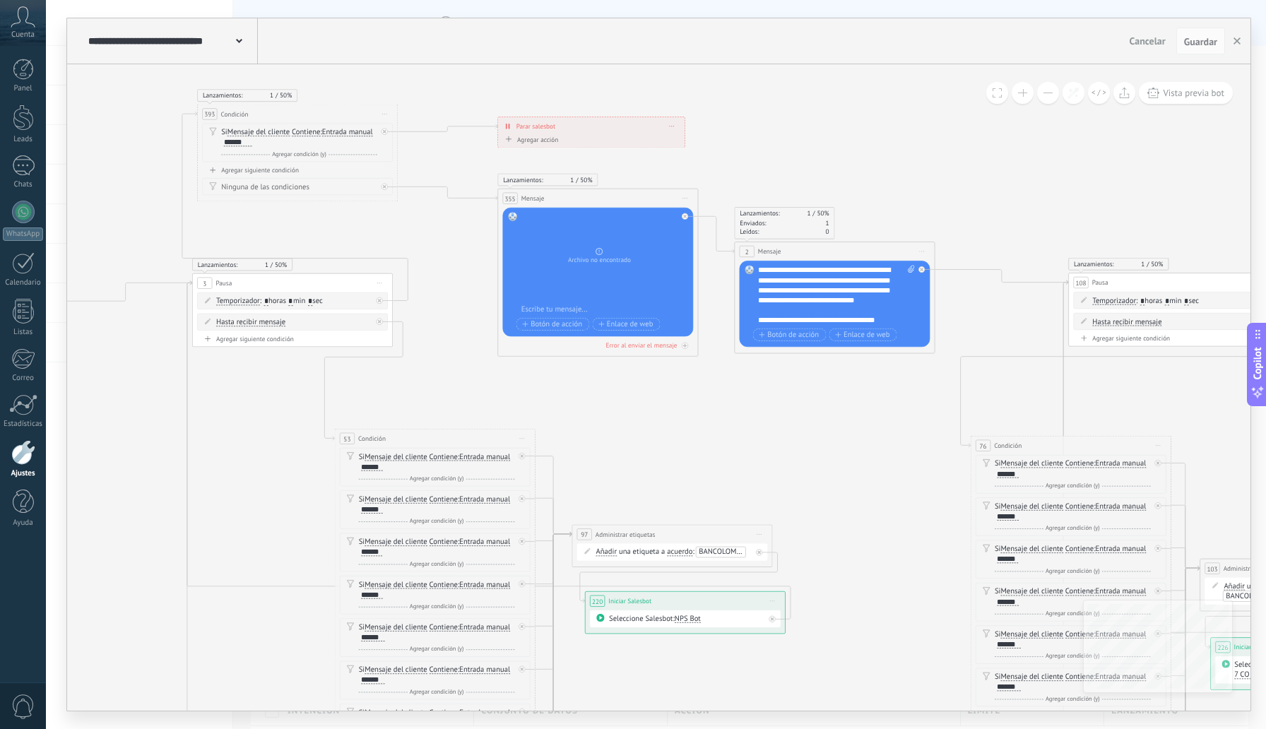
click input "Subir" at bounding box center [0, 0] width 0 height 0
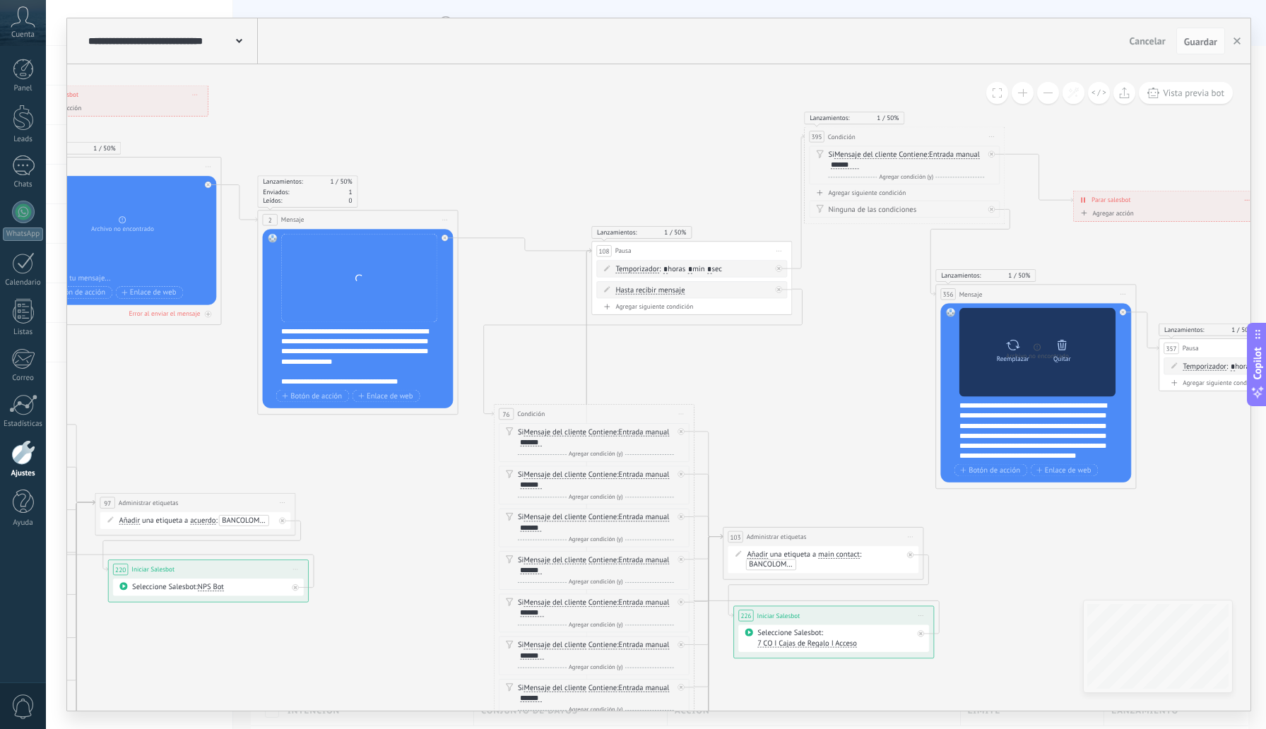
drag, startPoint x: 930, startPoint y: 401, endPoint x: 1020, endPoint y: 317, distance: 122.5
